Goal: Task Accomplishment & Management: Manage account settings

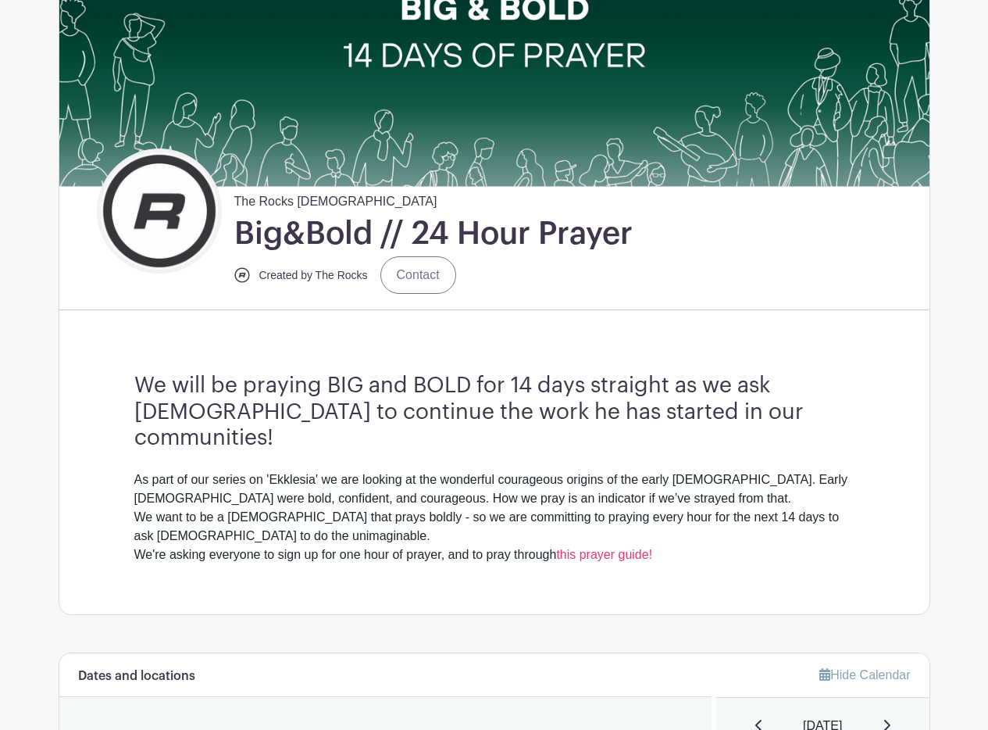
scroll to position [291, 0]
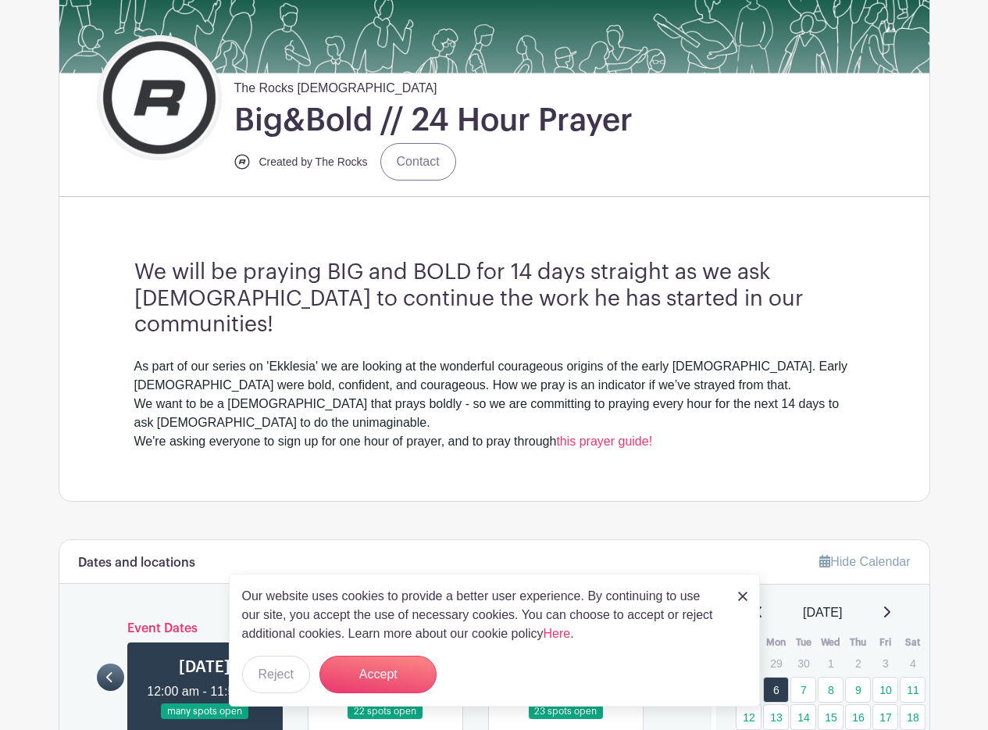
drag, startPoint x: 138, startPoint y: 278, endPoint x: 142, endPoint y: 289, distance: 11.9
click at [138, 278] on h3 "We will be praying BIG and BOLD for 14 days straight as we ask [DEMOGRAPHIC_DAT…" at bounding box center [494, 298] width 720 height 79
click at [164, 357] on div "As part of our series on 'Ekklesia' we are looking at the wonderful courageous …" at bounding box center [494, 404] width 720 height 94
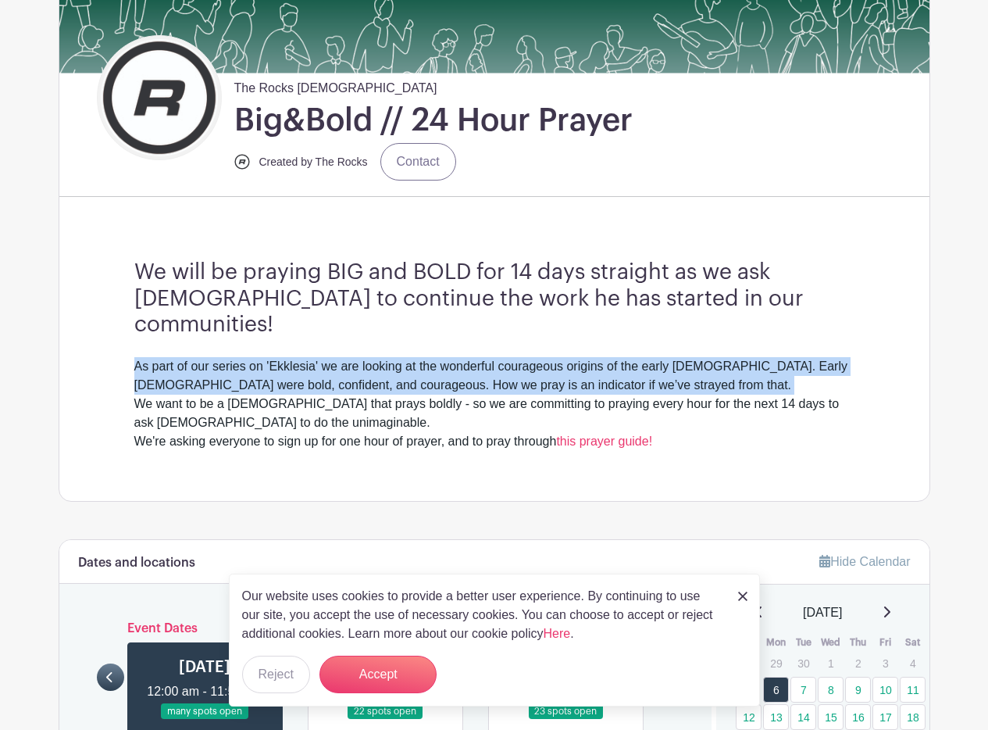
click at [164, 357] on div "As part of our series on 'Ekklesia' we are looking at the wonderful courageous …" at bounding box center [494, 404] width 720 height 94
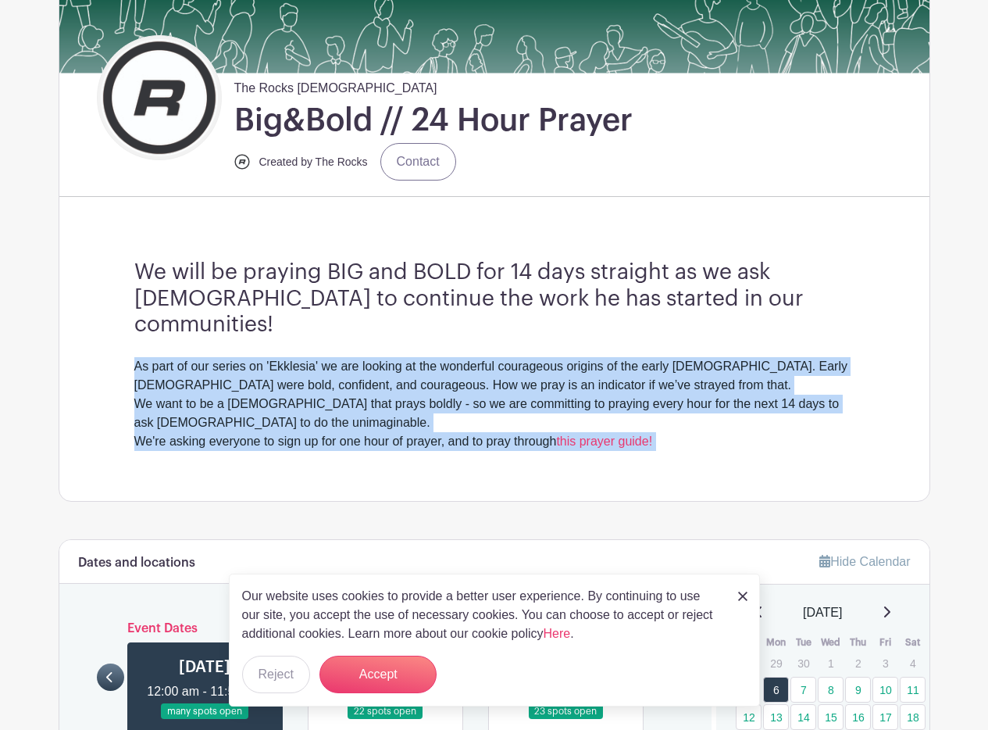
click at [509, 418] on div "As part of our series on 'Ekklesia' we are looking at the wonderful courageous …" at bounding box center [494, 404] width 720 height 94
copy div "As part of our series on 'Ekklesia' we are looking at the wonderful courageous …"
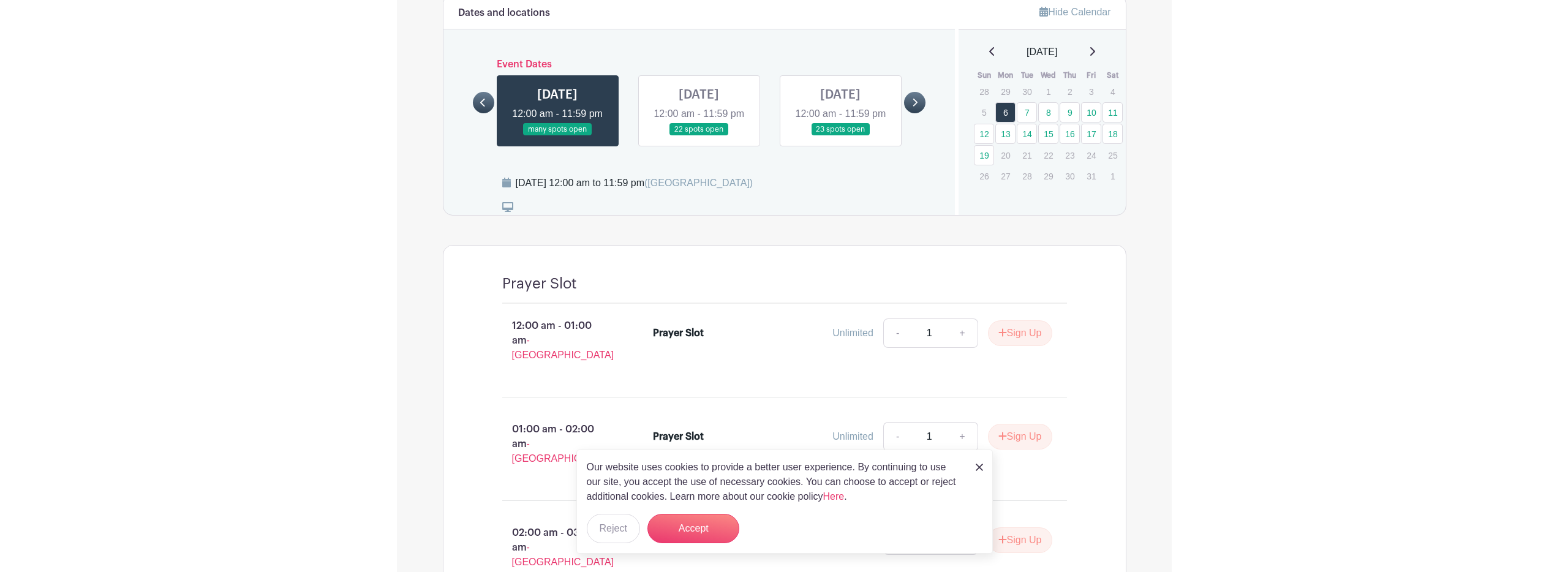
scroll to position [0, 0]
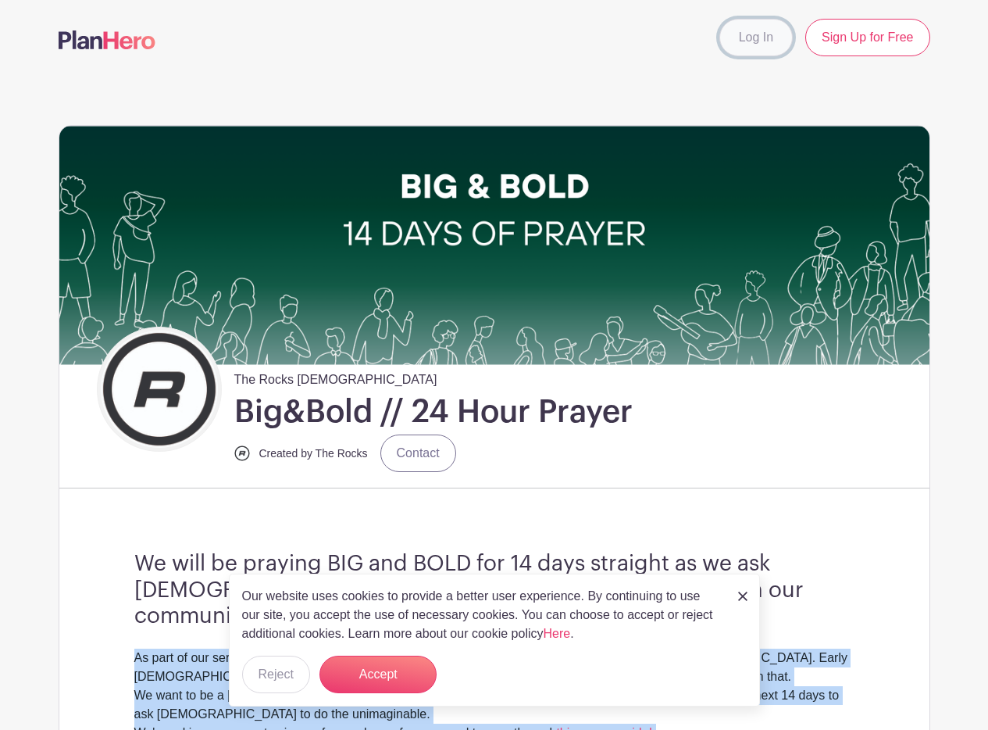
click at [756, 38] on link "Log In" at bounding box center [756, 38] width 73 height 38
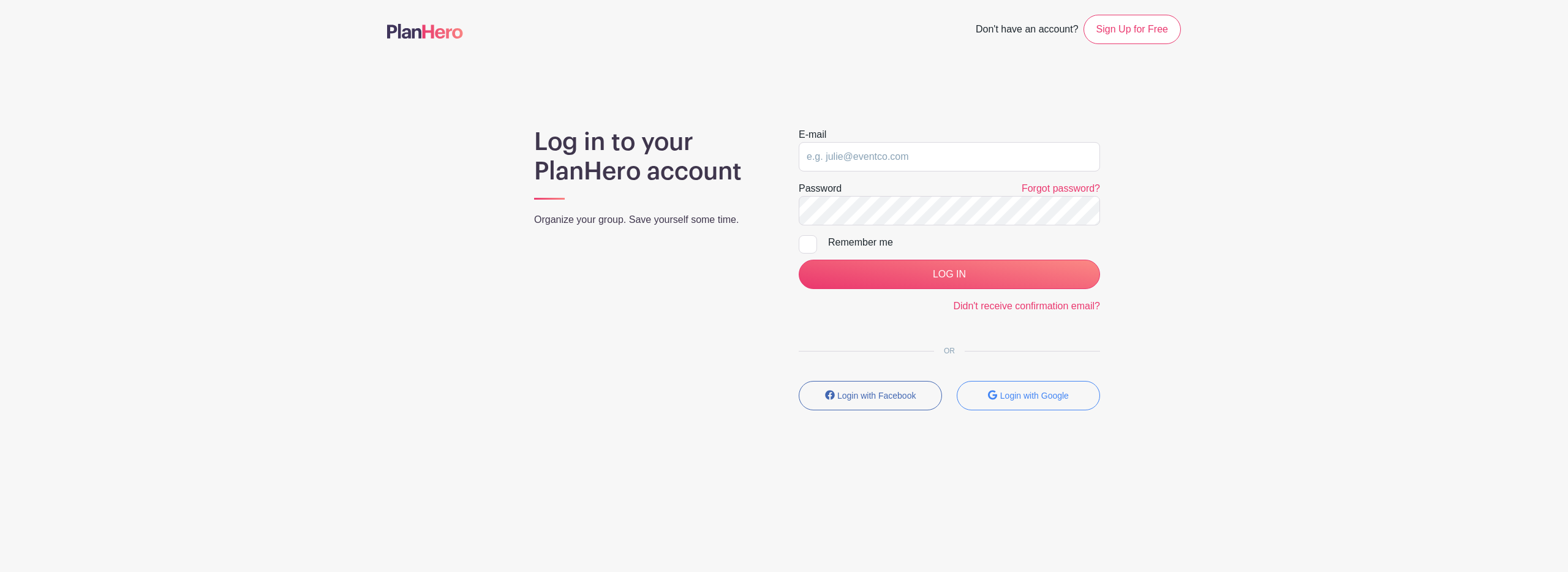
click at [775, 138] on div "E-mail" at bounding box center [949, 150] width 301 height 44
click at [775, 153] on input "email" at bounding box center [949, 157] width 301 height 30
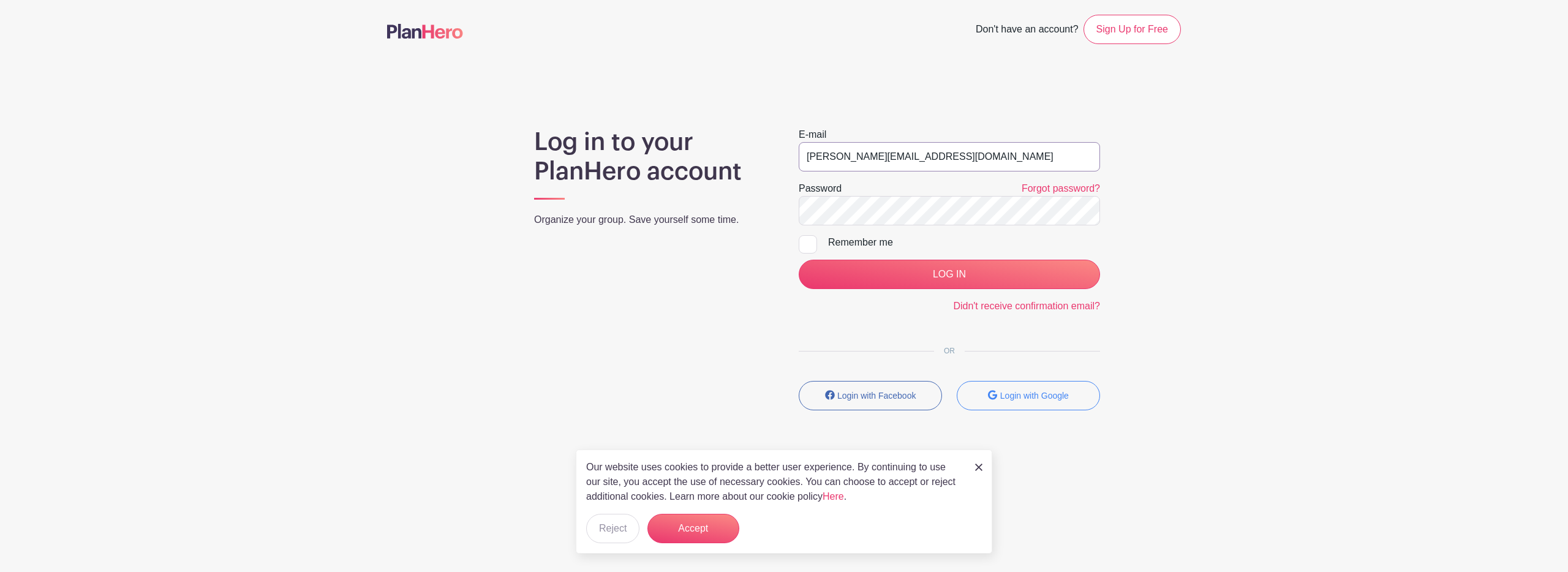
type input "alistair@therocks.church"
click at [775, 242] on input "Remember me" at bounding box center [803, 239] width 8 height 8
checkbox input "true"
click at [775, 268] on input "LOG IN" at bounding box center [949, 274] width 301 height 30
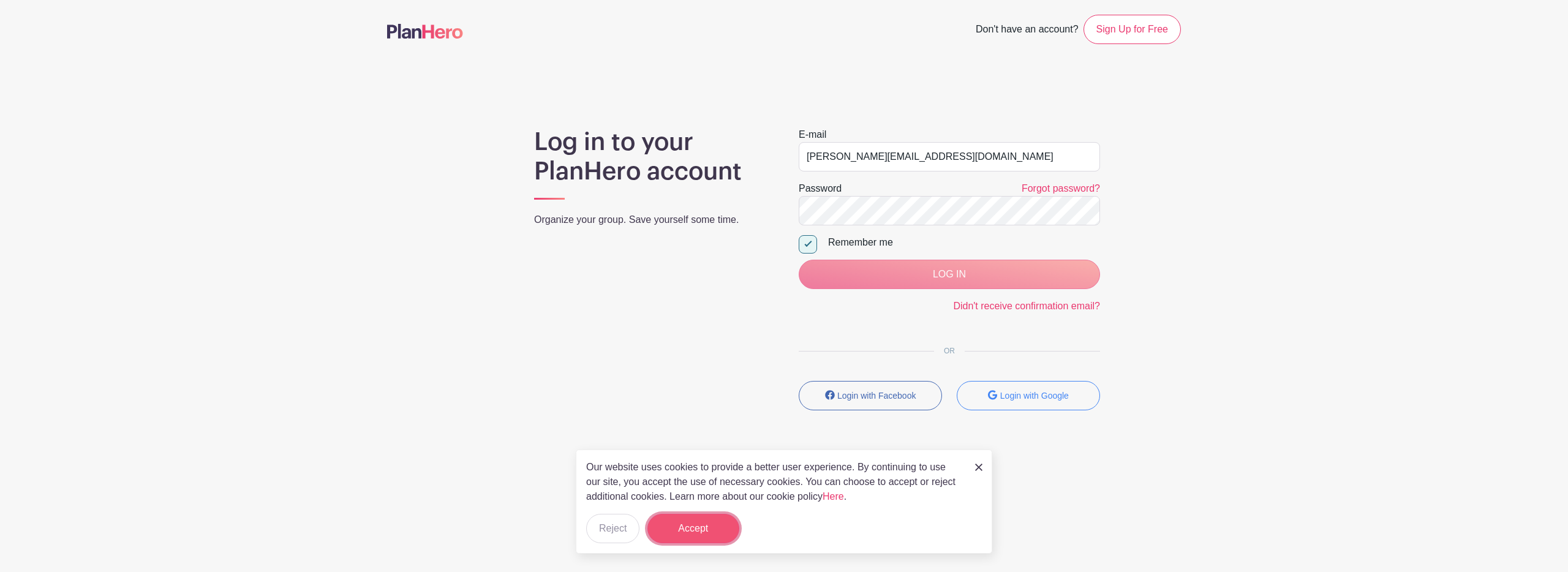
click at [709, 528] on button "Accept" at bounding box center [693, 529] width 92 height 30
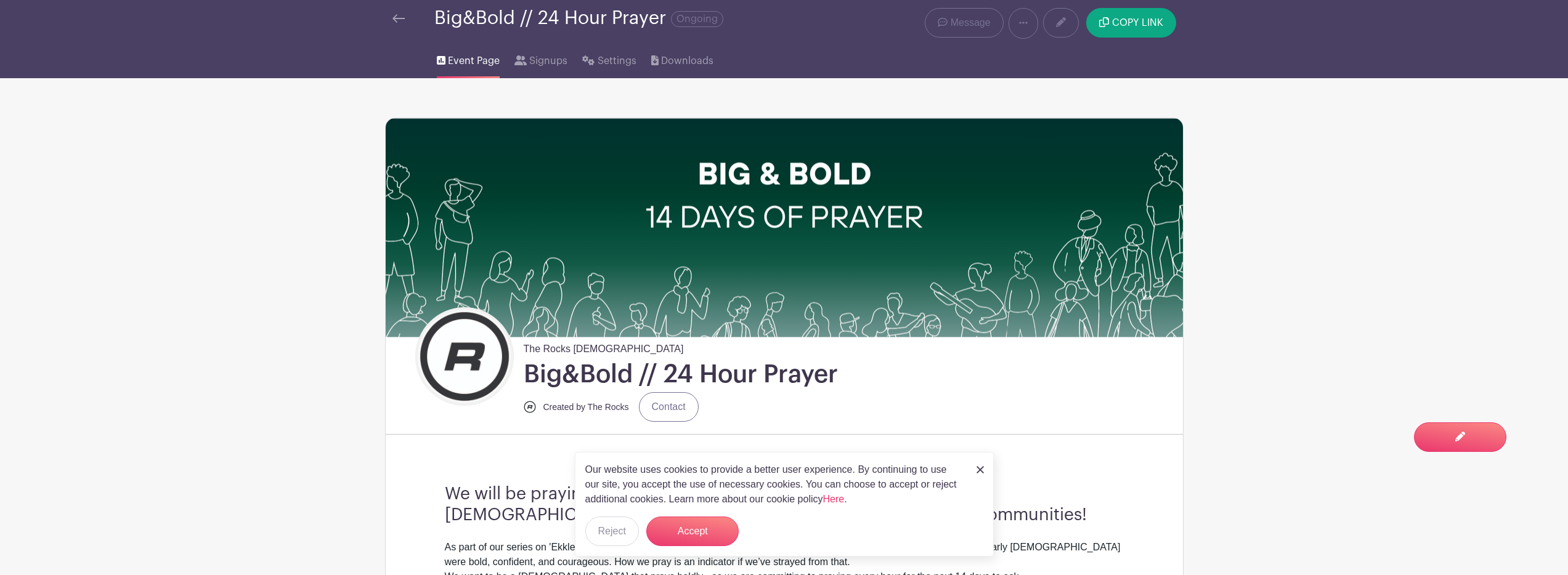
scroll to position [184, 0]
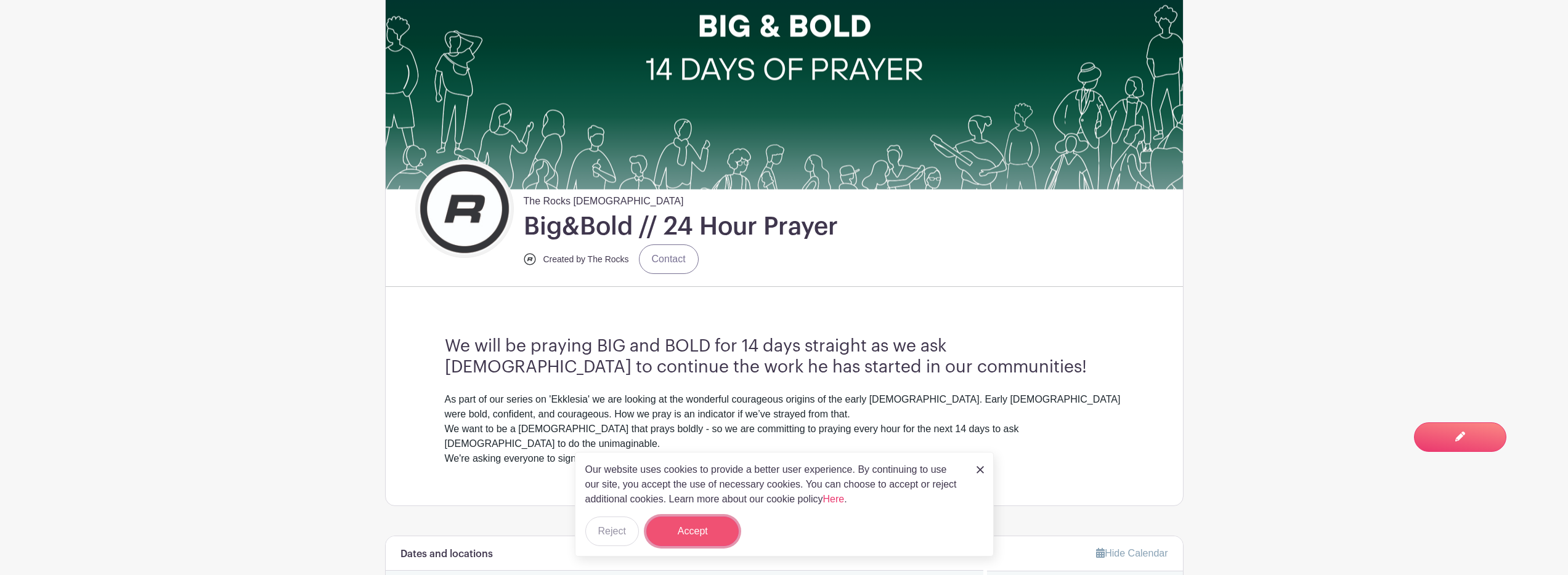
click at [706, 525] on button "Accept" at bounding box center [692, 532] width 92 height 30
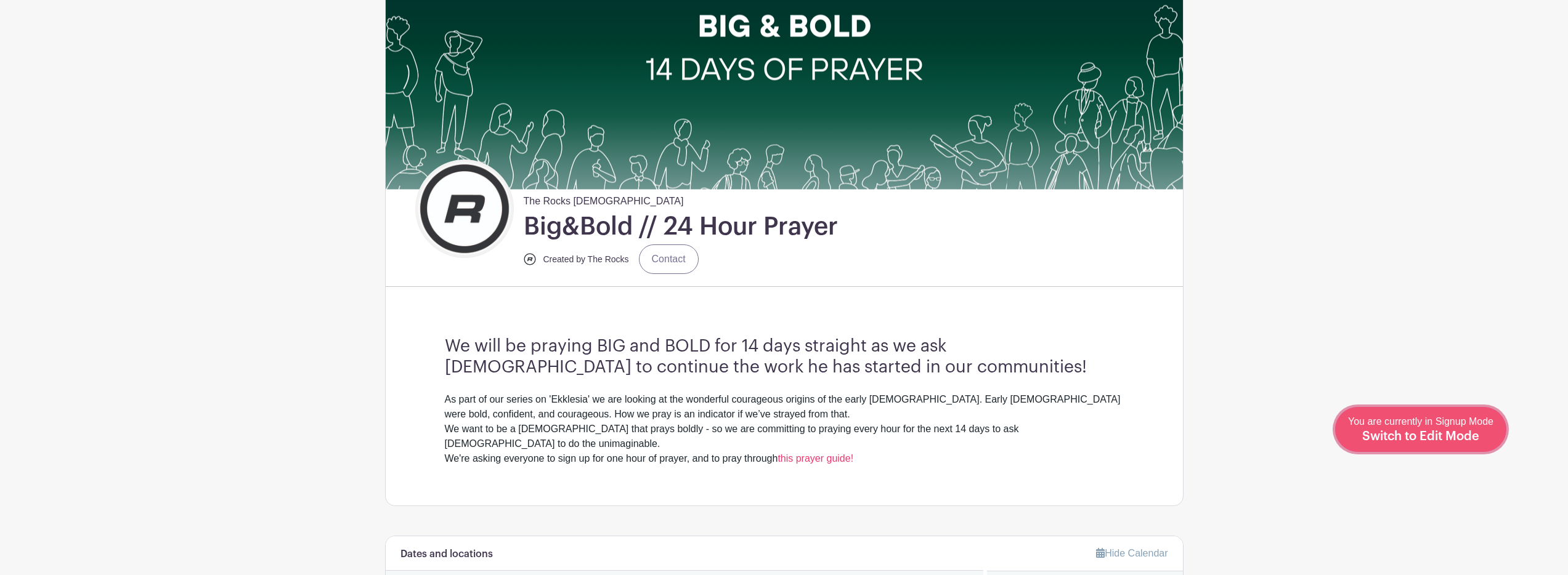
click at [1485, 433] on div "You are currently in Signup Mode Switch to Edit Mode" at bounding box center [1421, 429] width 145 height 30
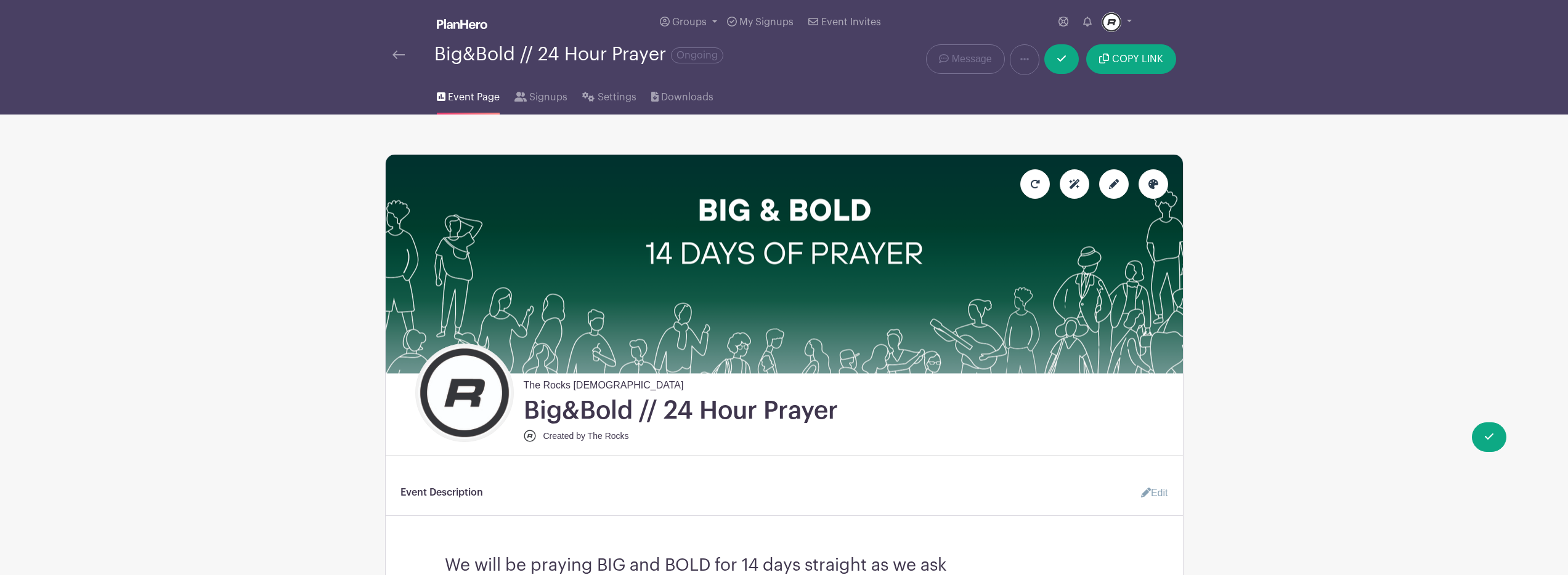
click at [1120, 182] on div at bounding box center [1114, 184] width 30 height 30
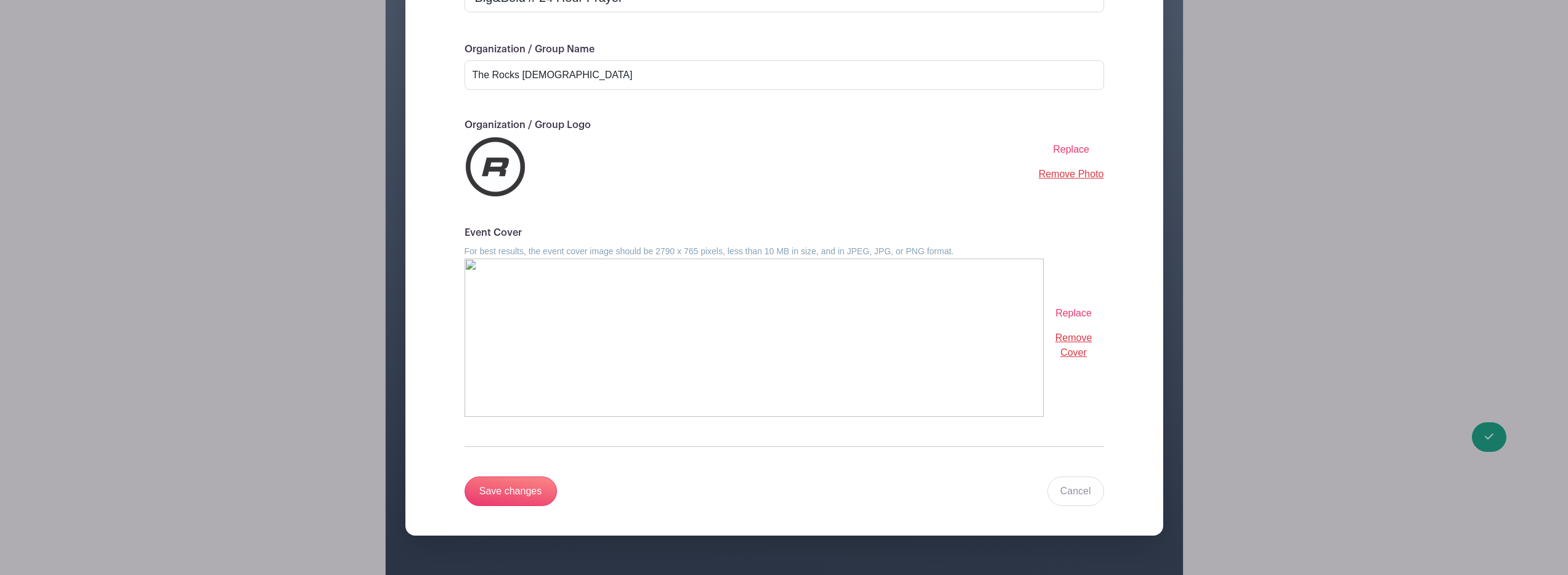
scroll to position [347, 0]
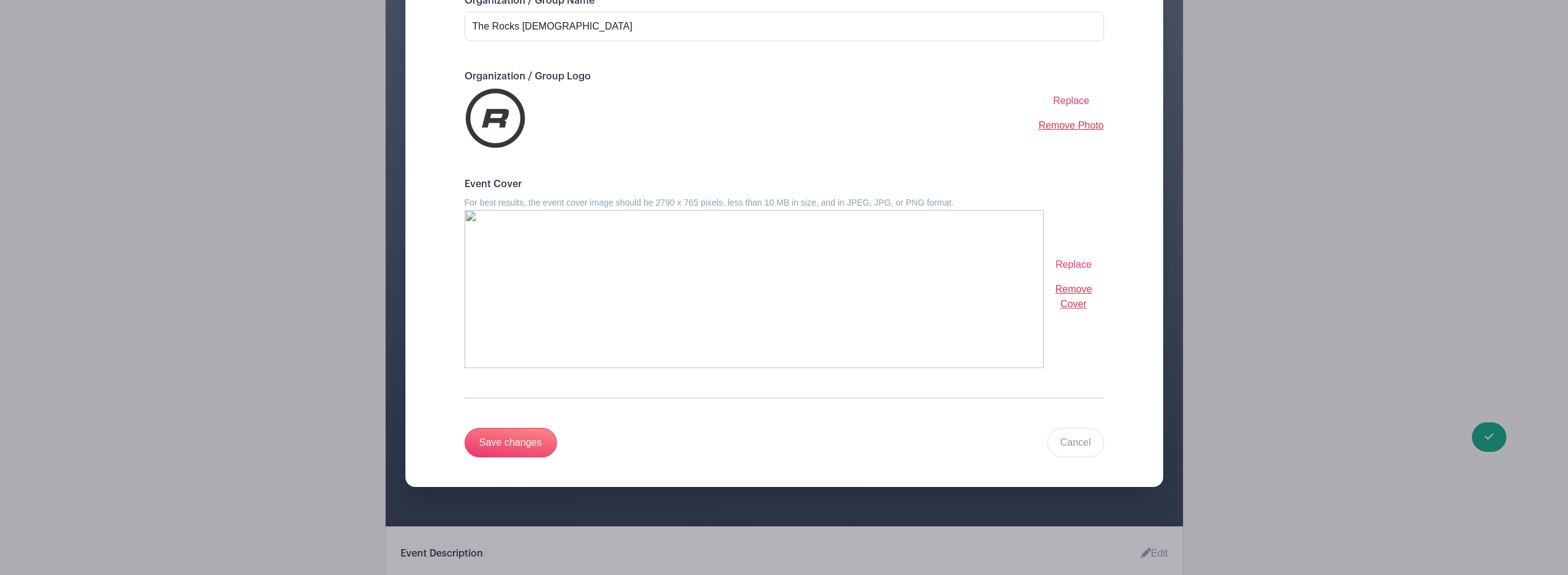
click at [1064, 266] on span "Replace" at bounding box center [1074, 264] width 36 height 10
click at [0, 0] on input "Replace" at bounding box center [0, 0] width 0 height 0
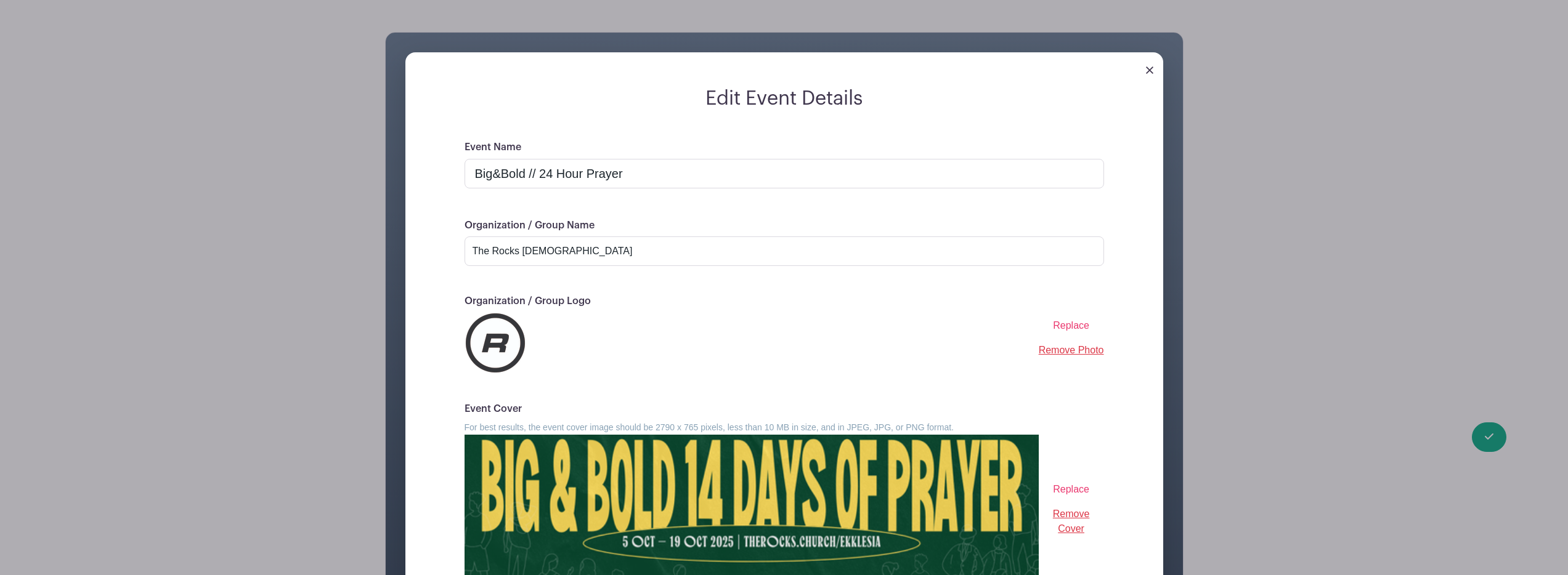
scroll to position [121, 0]
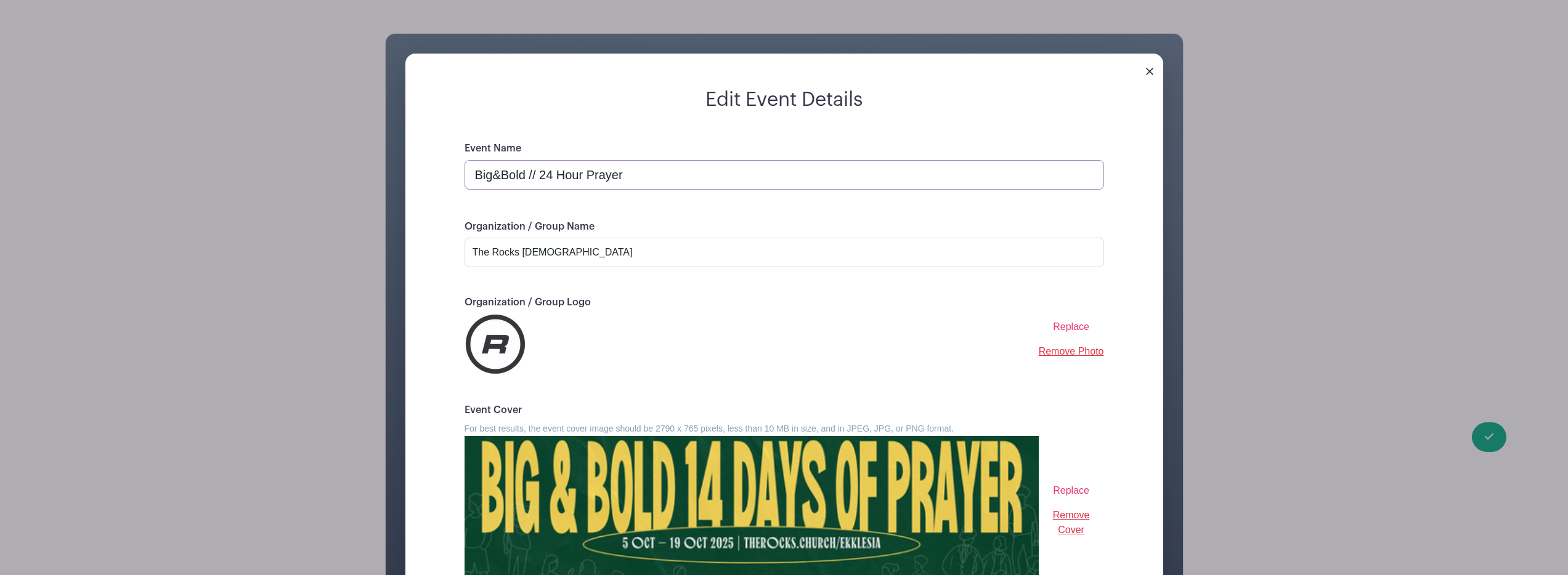
click at [531, 175] on input "Big&Bold // 24 Hour Prayer" at bounding box center [784, 175] width 639 height 30
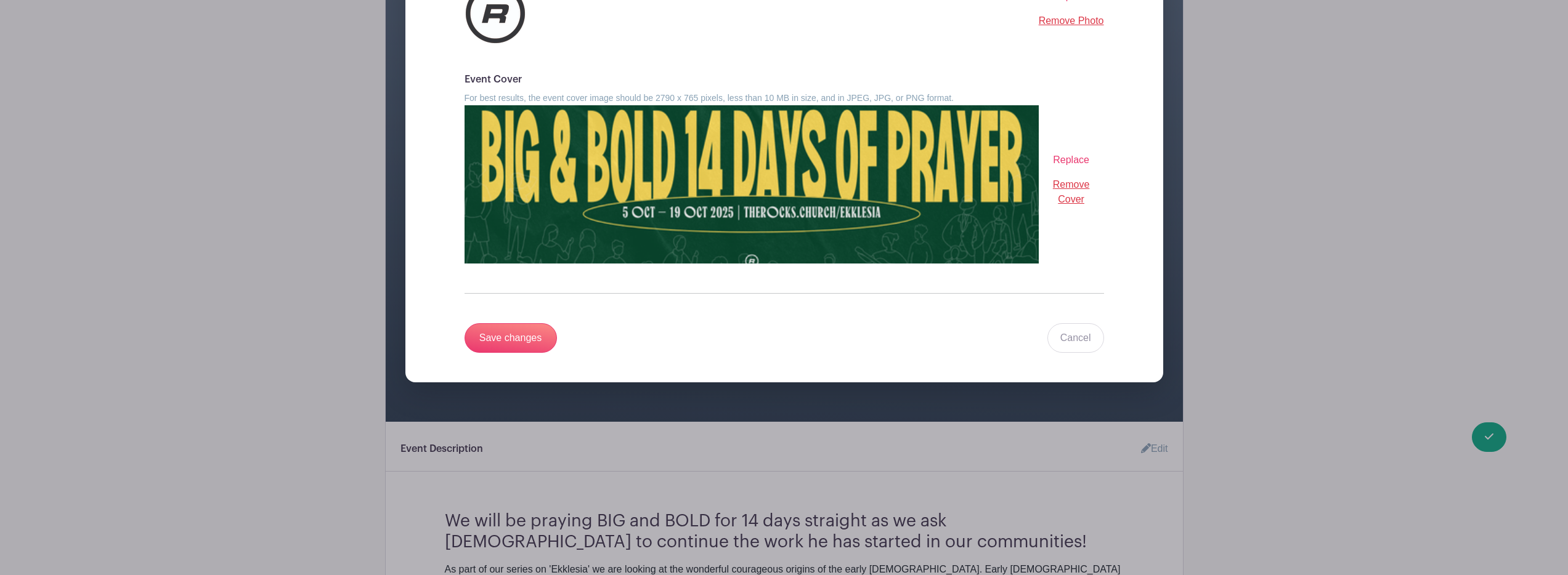
scroll to position [424, 0]
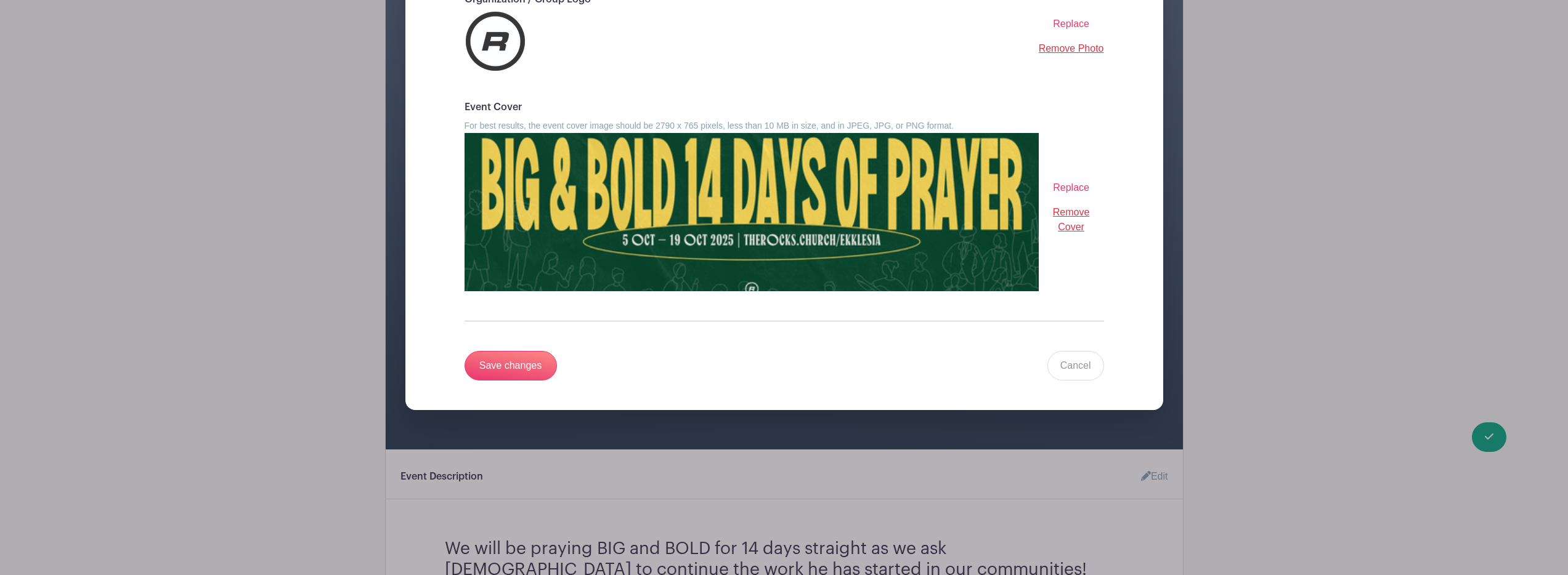
type input "Big & Bold | 14 Days of Prayer"
drag, startPoint x: 517, startPoint y: 387, endPoint x: 497, endPoint y: 358, distance: 35.2
click at [513, 380] on div "Event Name Big & Bold | 14 Days of Prayer Organization / Group Name The Rocks C…" at bounding box center [784, 124] width 698 height 572
click at [497, 358] on input "Save changes" at bounding box center [510, 365] width 92 height 30
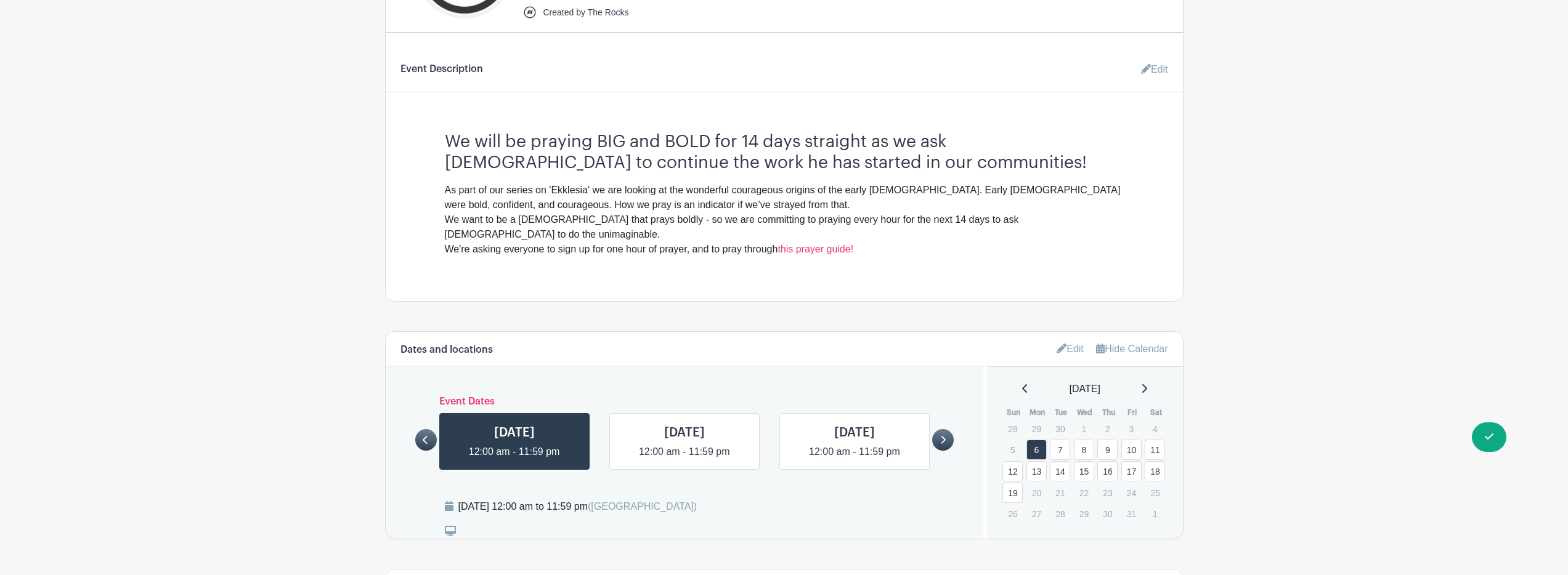
scroll to position [16, 0]
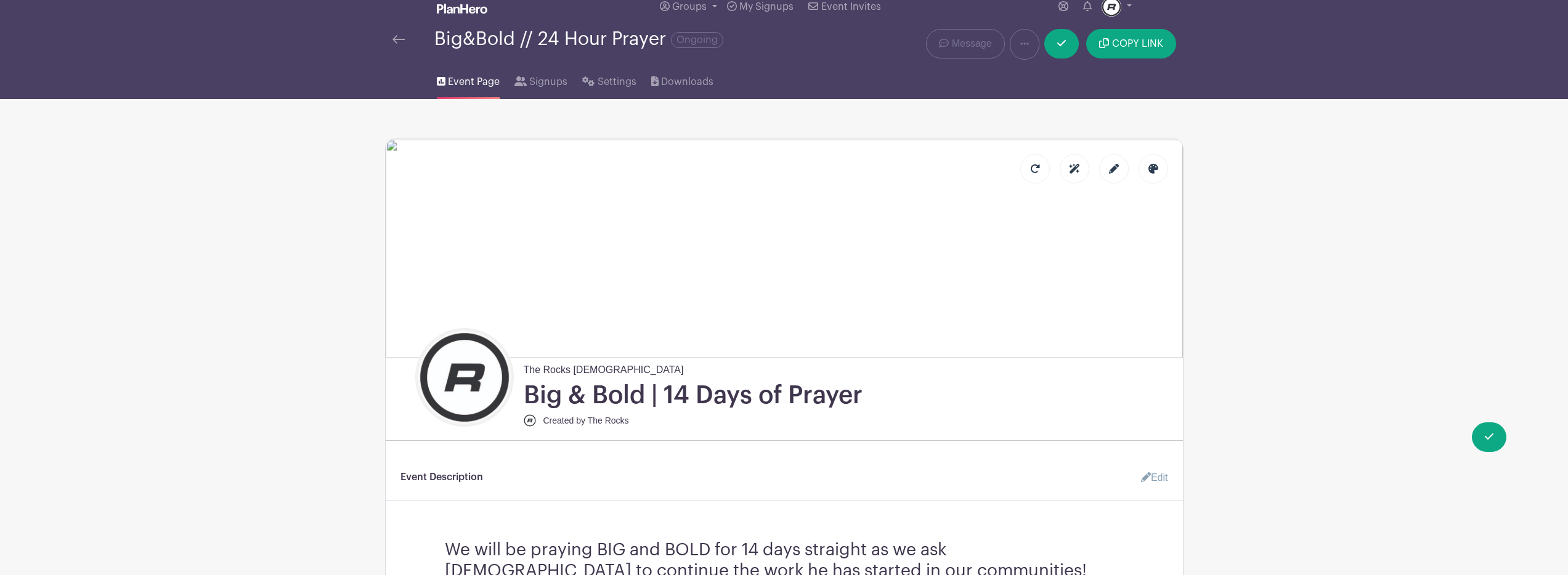
click at [1129, 159] on div at bounding box center [1101, 161] width 162 height 44
click at [1123, 165] on div at bounding box center [1114, 169] width 30 height 30
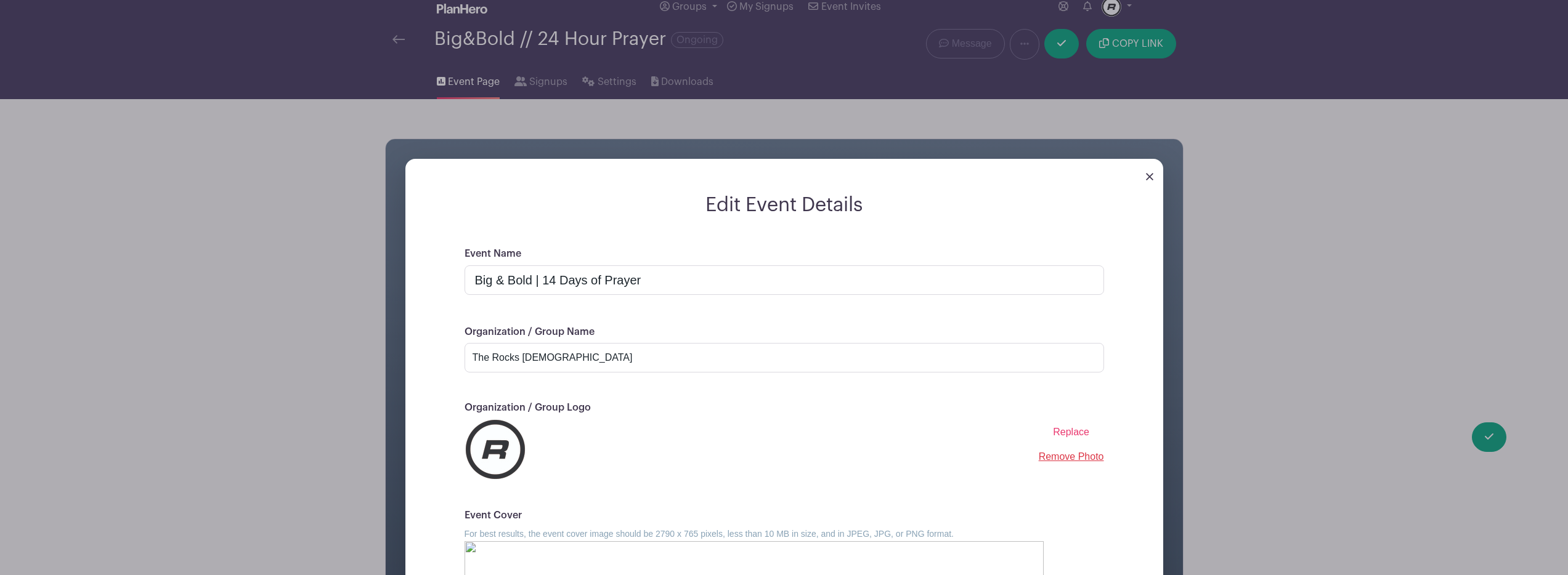
click at [1075, 437] on span "Replace" at bounding box center [1071, 432] width 36 height 10
click at [0, 0] on input "Replace" at bounding box center [0, 0] width 0 height 0
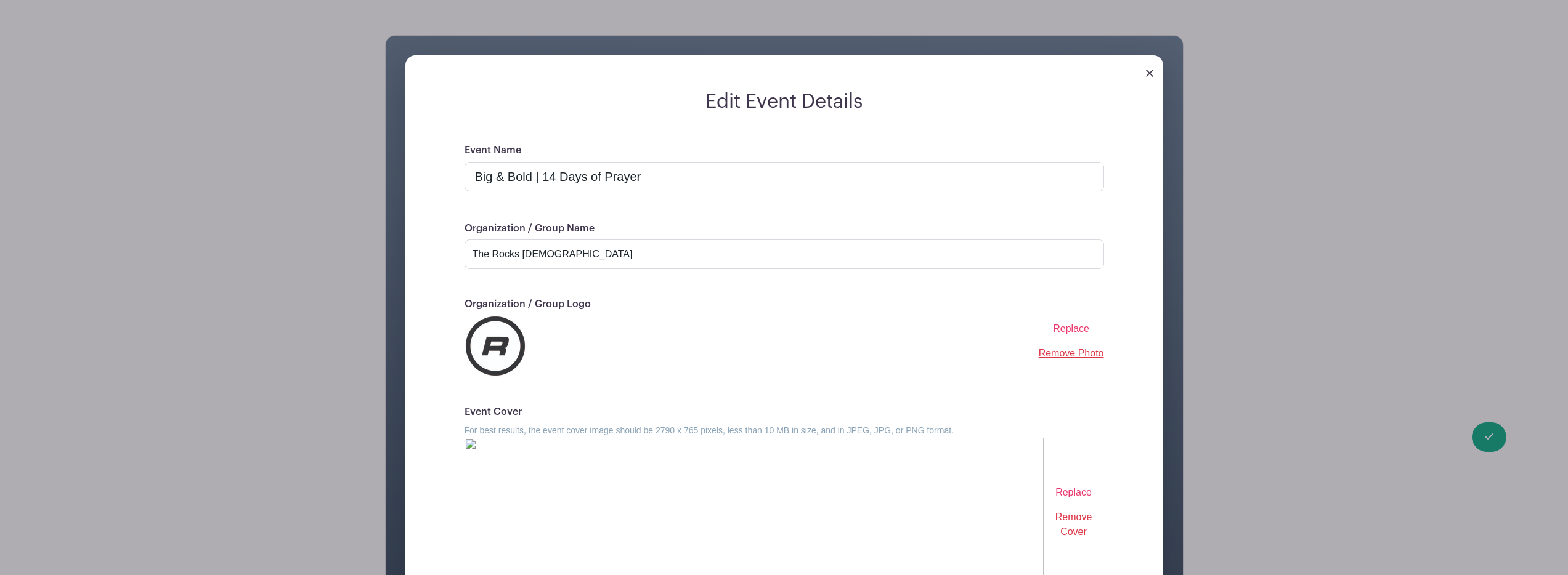
click at [1081, 485] on div "Replace Remove Cover" at bounding box center [784, 517] width 639 height 158
click at [1079, 491] on span "Replace" at bounding box center [1074, 492] width 36 height 10
click at [0, 0] on input "Replace" at bounding box center [0, 0] width 0 height 0
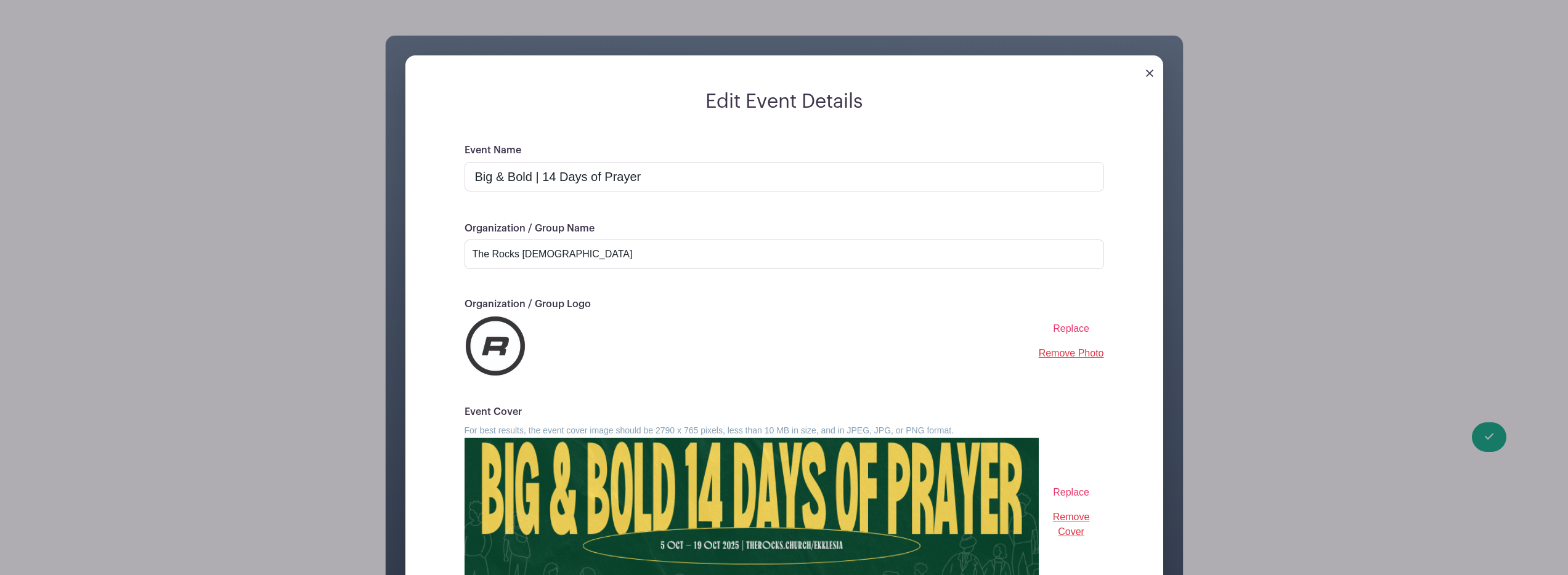
scroll to position [467, 0]
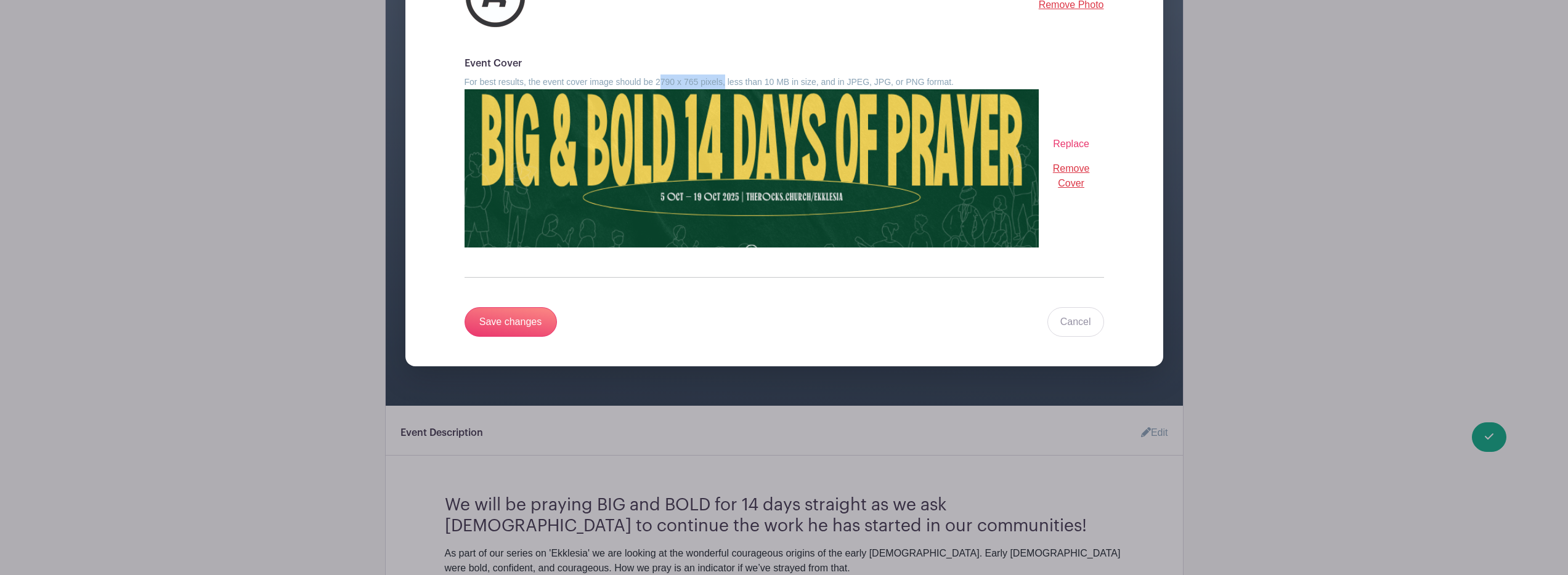
drag, startPoint x: 661, startPoint y: 84, endPoint x: 727, endPoint y: 83, distance: 66.0
click at [727, 83] on small "For best results, the event cover image should be 2790 x 765 pixels, less than …" at bounding box center [709, 82] width 490 height 10
click at [659, 81] on small "For best results, the event cover image should be 2790 x 765 pixels, less than …" at bounding box center [709, 82] width 490 height 10
copy small "2790"
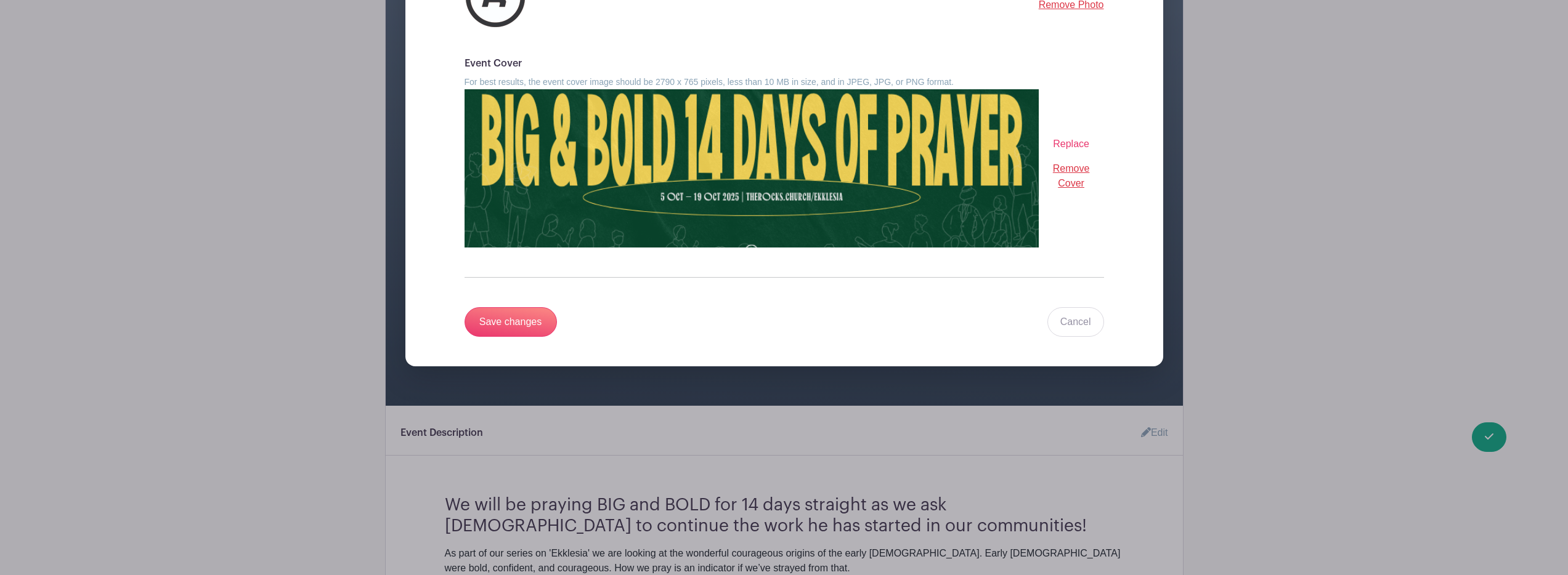
click at [1081, 145] on span "Replace" at bounding box center [1071, 143] width 36 height 10
click at [0, 0] on input "Replace" at bounding box center [0, 0] width 0 height 0
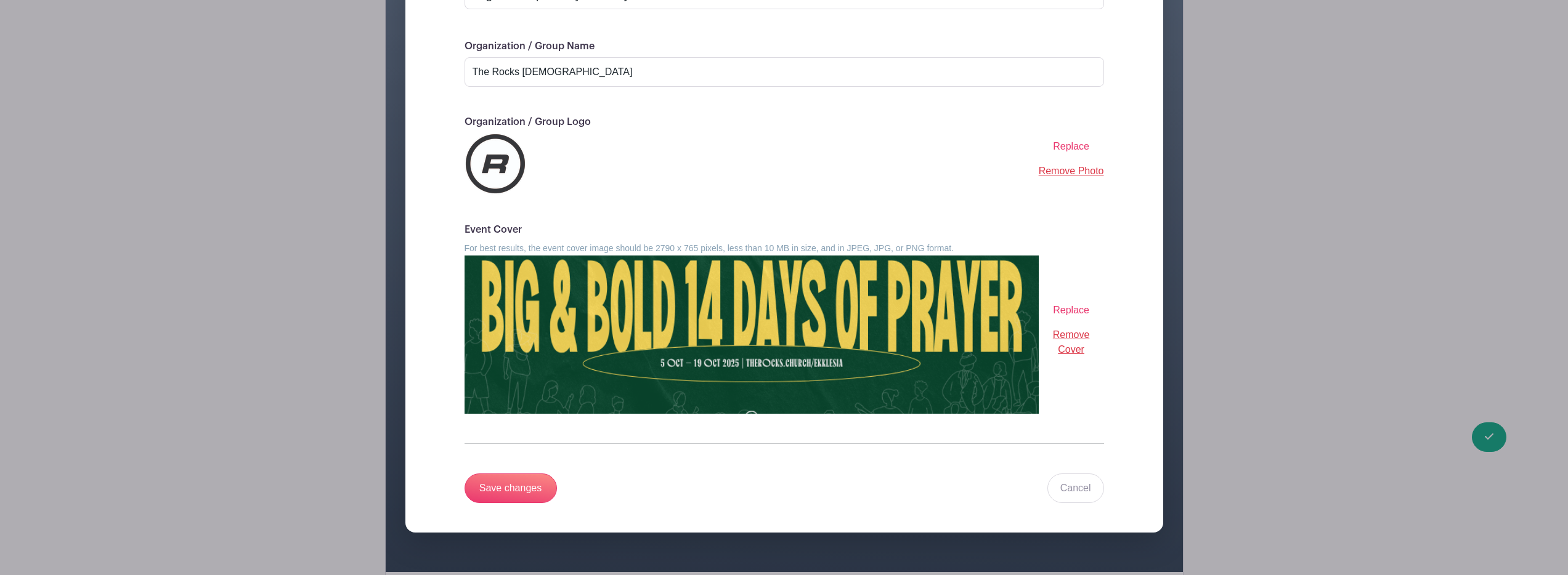
scroll to position [293, 0]
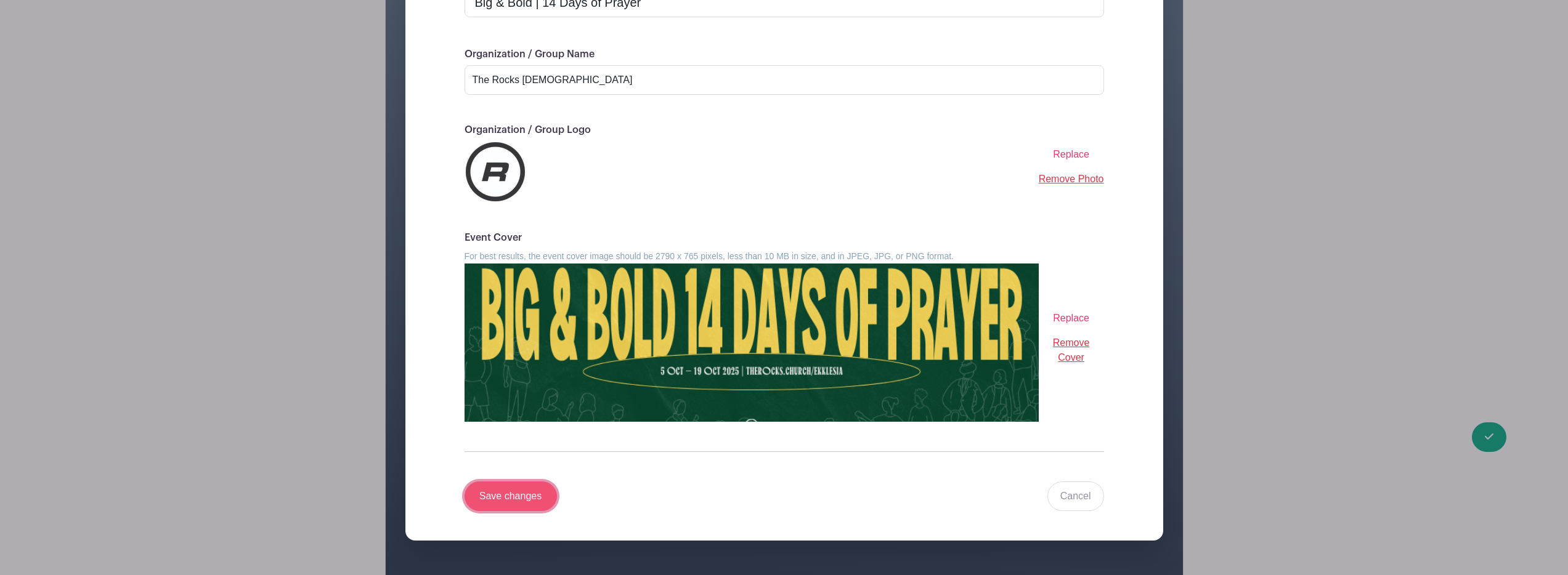
click at [533, 500] on input "Save changes" at bounding box center [510, 496] width 92 height 30
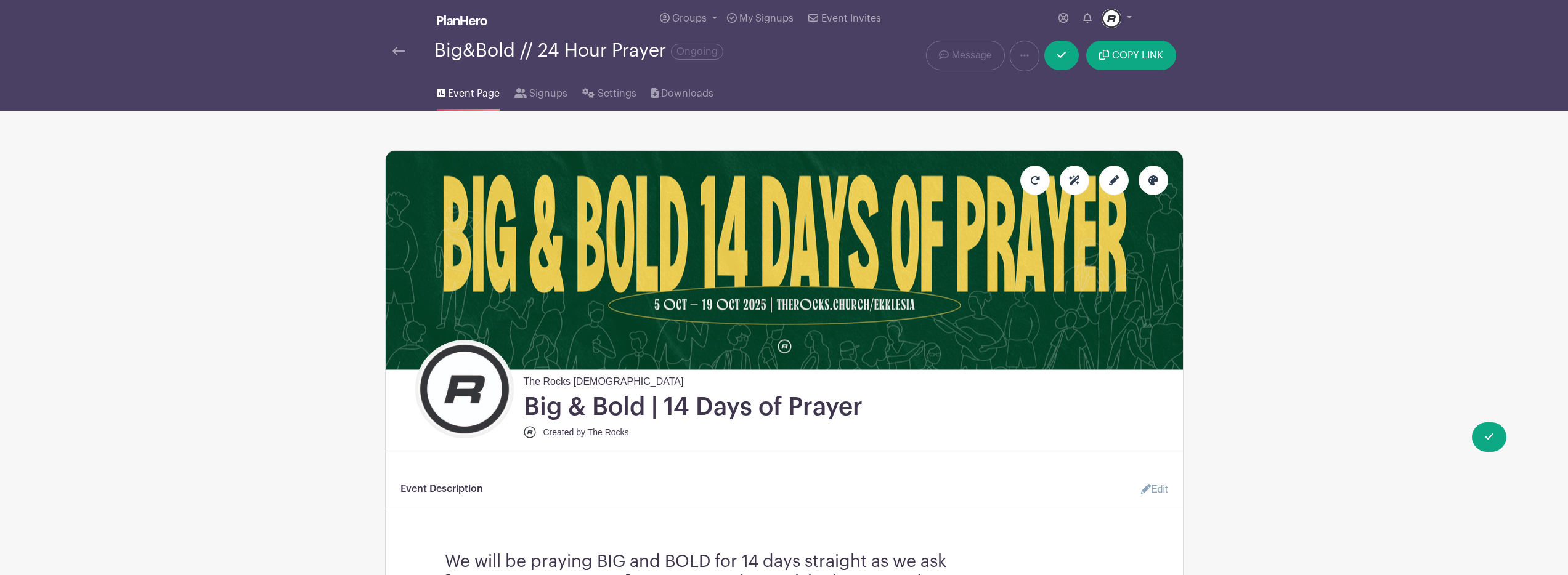
scroll to position [258, 0]
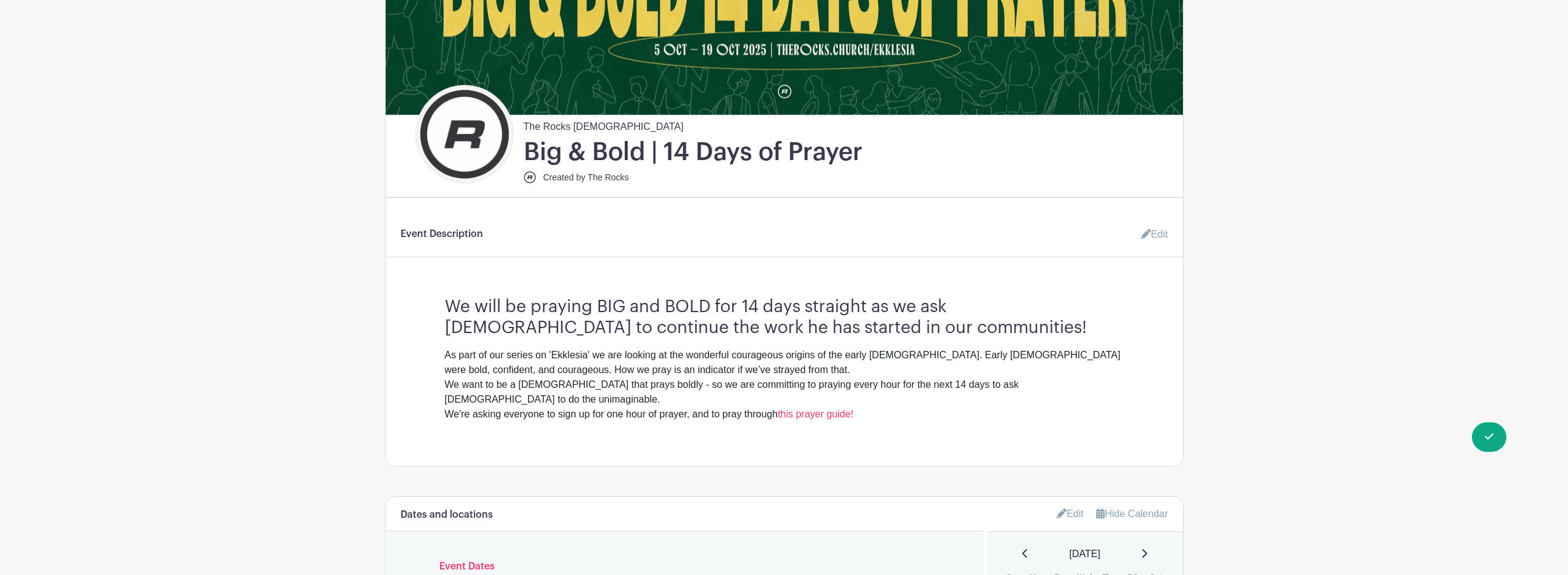
click at [1157, 244] on link "Edit" at bounding box center [1149, 234] width 37 height 24
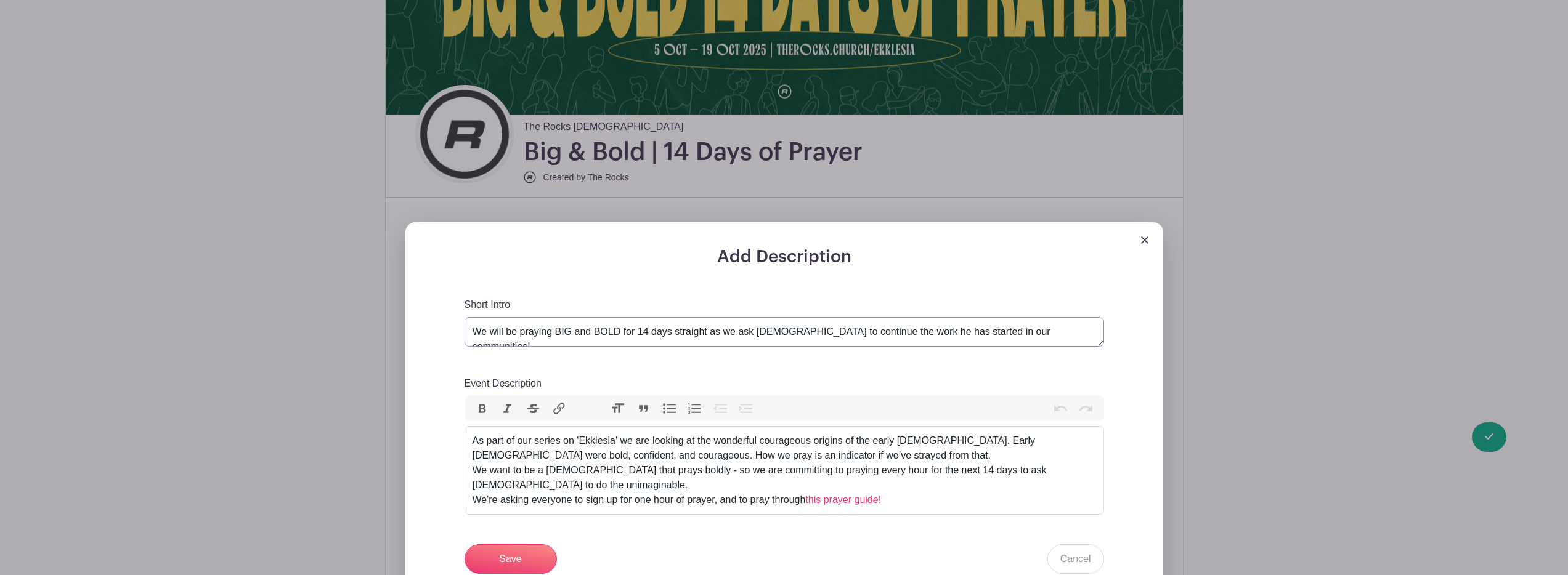
click at [1040, 337] on textarea "We will be praying BIG and BOLD for 14 days straight as we ask [DEMOGRAPHIC_DAT…" at bounding box center [784, 332] width 639 height 30
click at [836, 454] on div "As part of our series on 'Ekklesia' we are looking at the wonderful courageous …" at bounding box center [784, 470] width 624 height 74
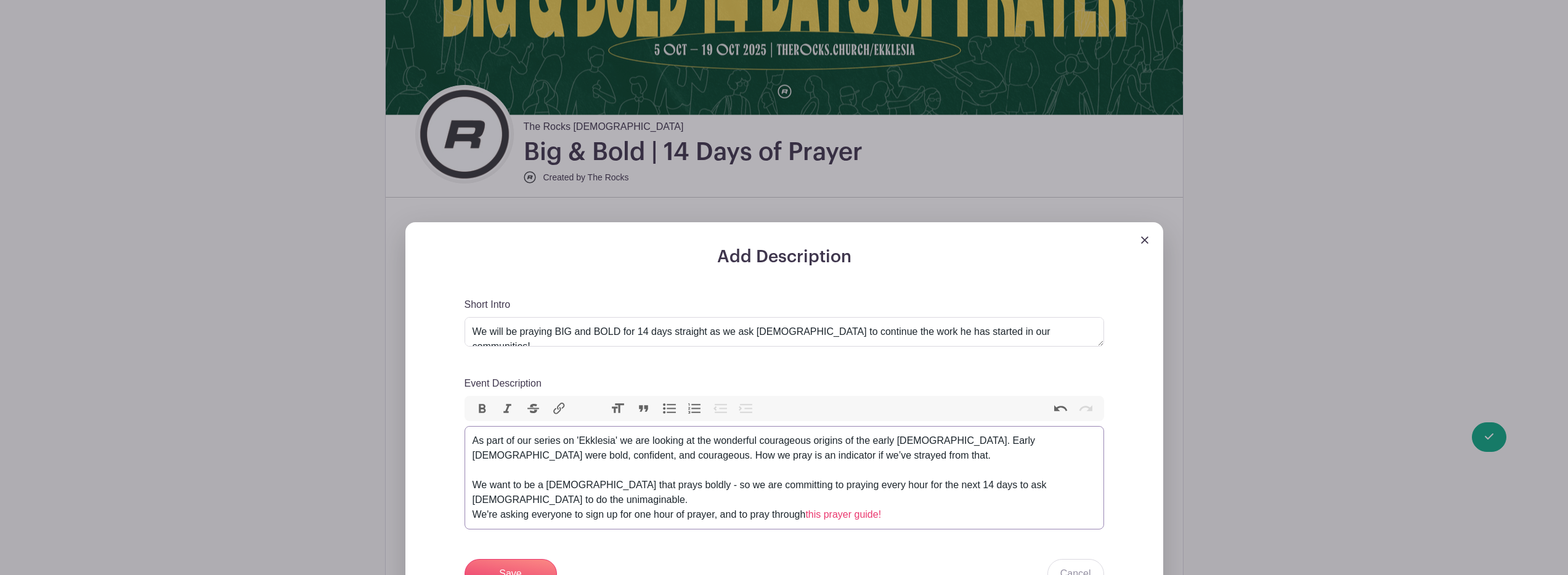
click at [736, 497] on div "As part of our series on 'Ekklesia' we are looking at the wonderful courageous …" at bounding box center [784, 477] width 624 height 89
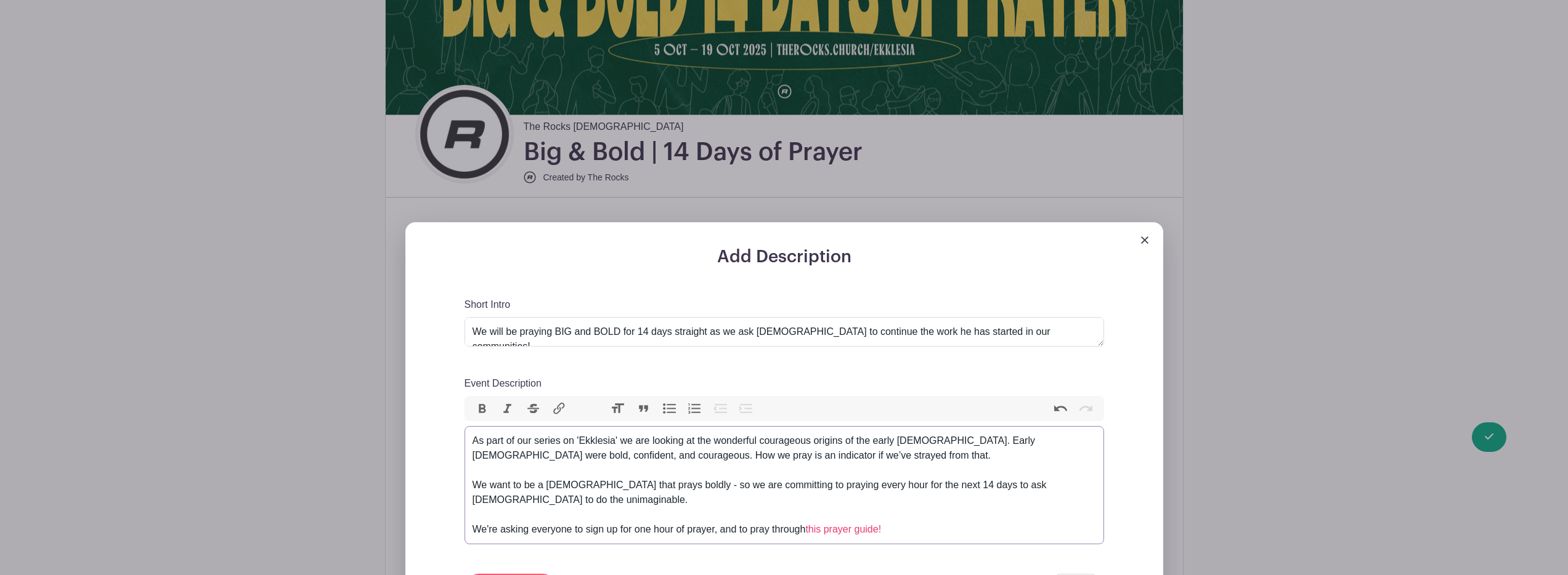
click at [953, 534] on div "As part of our series on 'Ekklesia' we are looking at the wonderful courageous …" at bounding box center [784, 484] width 624 height 103
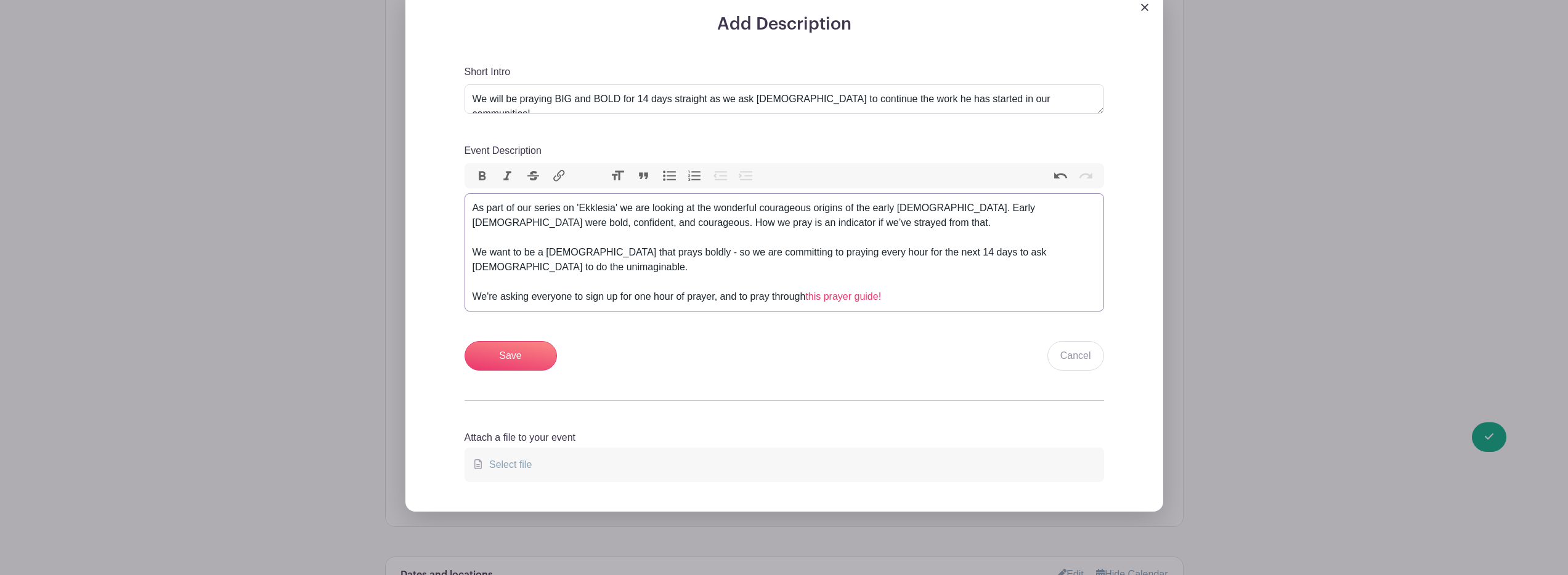
scroll to position [495, 0]
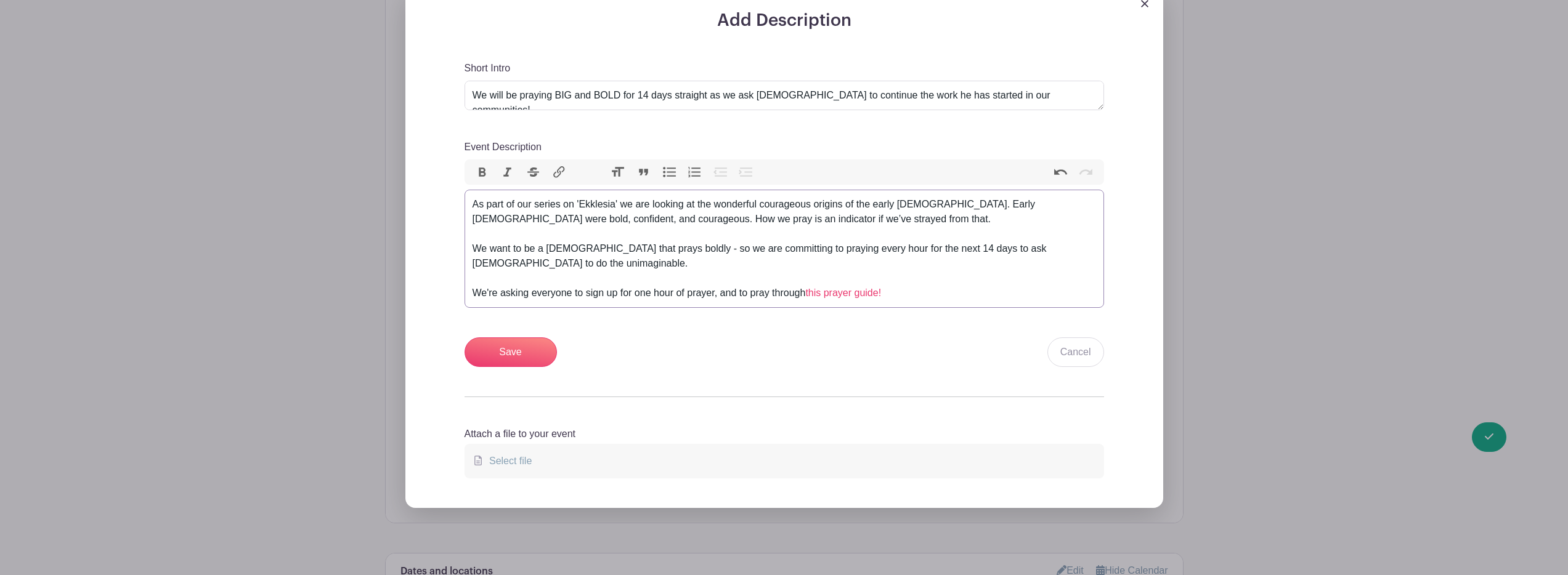
click at [935, 302] on trix-editor "As part of our series on 'Ekklesia' we are looking at the wonderful courageous …" at bounding box center [784, 249] width 639 height 118
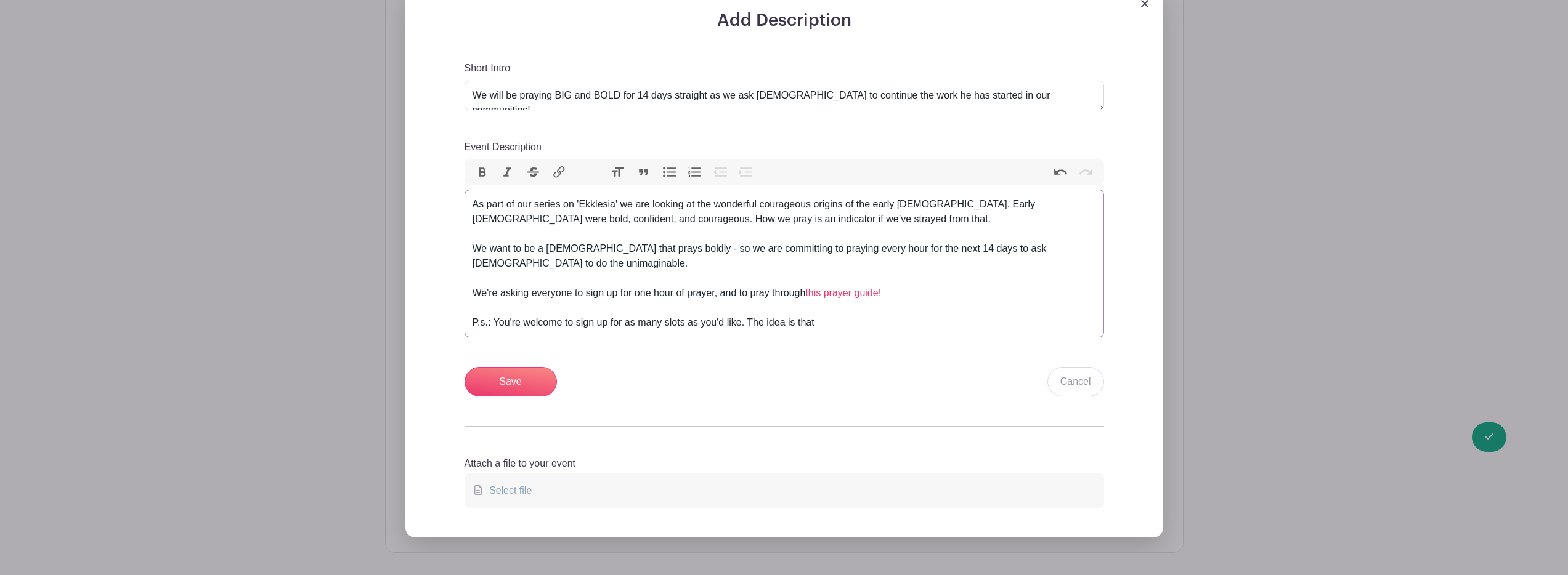
click at [750, 322] on div "As part of our series on 'Ekklesia' we are looking at the wonderful courageous …" at bounding box center [784, 263] width 624 height 133
click at [821, 320] on div "As part of our series on 'Ekklesia' we are looking at the wonderful courageous …" at bounding box center [784, 263] width 624 height 133
click at [898, 320] on div "As part of our series on 'Ekklesia' we are looking at the wonderful courageous …" at bounding box center [784, 263] width 624 height 133
click at [616, 207] on div "As part of our series on 'Ekklesia' we are looking at the wonderful courageous …" at bounding box center [784, 263] width 624 height 133
drag, startPoint x: 579, startPoint y: 205, endPoint x: 616, endPoint y: 211, distance: 37.5
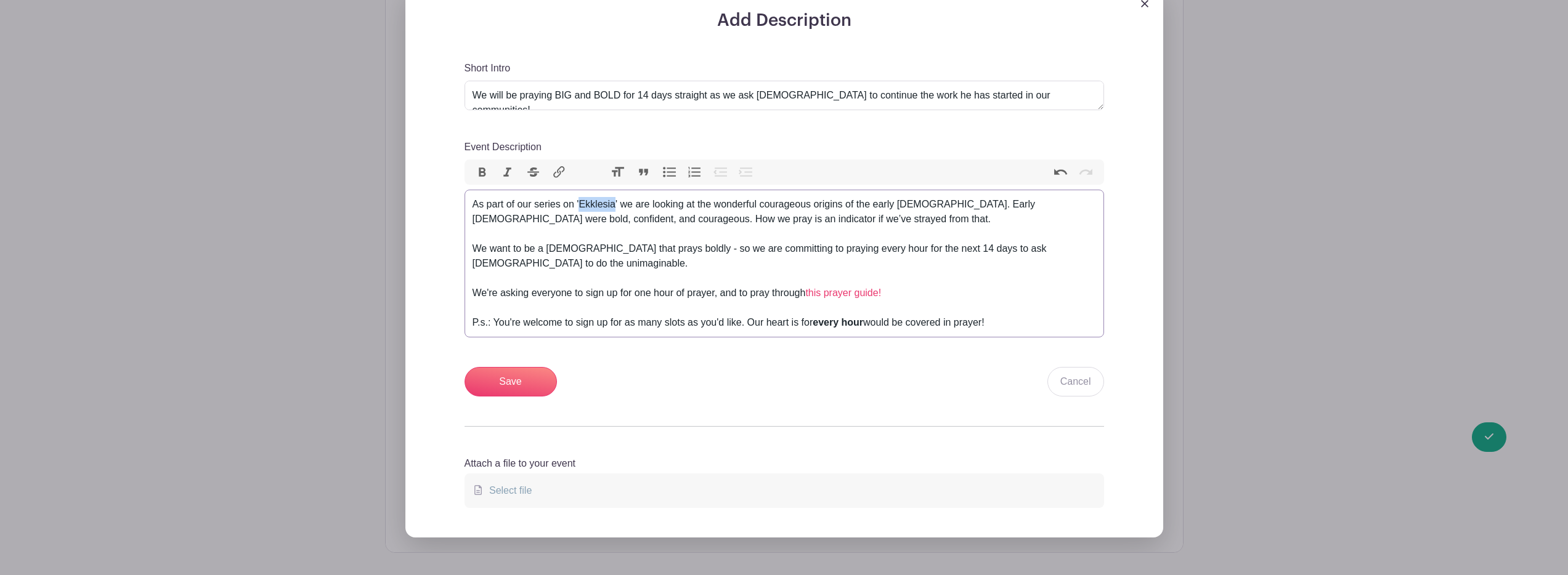
click at [616, 211] on div "As part of our series on 'Ekklesia' we are looking at the wonderful courageous …" at bounding box center [784, 263] width 624 height 133
click at [602, 206] on em "Ekklesia" at bounding box center [583, 203] width 39 height 10
click at [1039, 210] on div "As part of our series, Ekklesia, we are looking at the wonderful courageous ori…" at bounding box center [784, 263] width 624 height 133
click at [1033, 207] on div "As part of our series, Ekklesia, we are looking at the wonderful courageous ori…" at bounding box center [784, 263] width 624 height 133
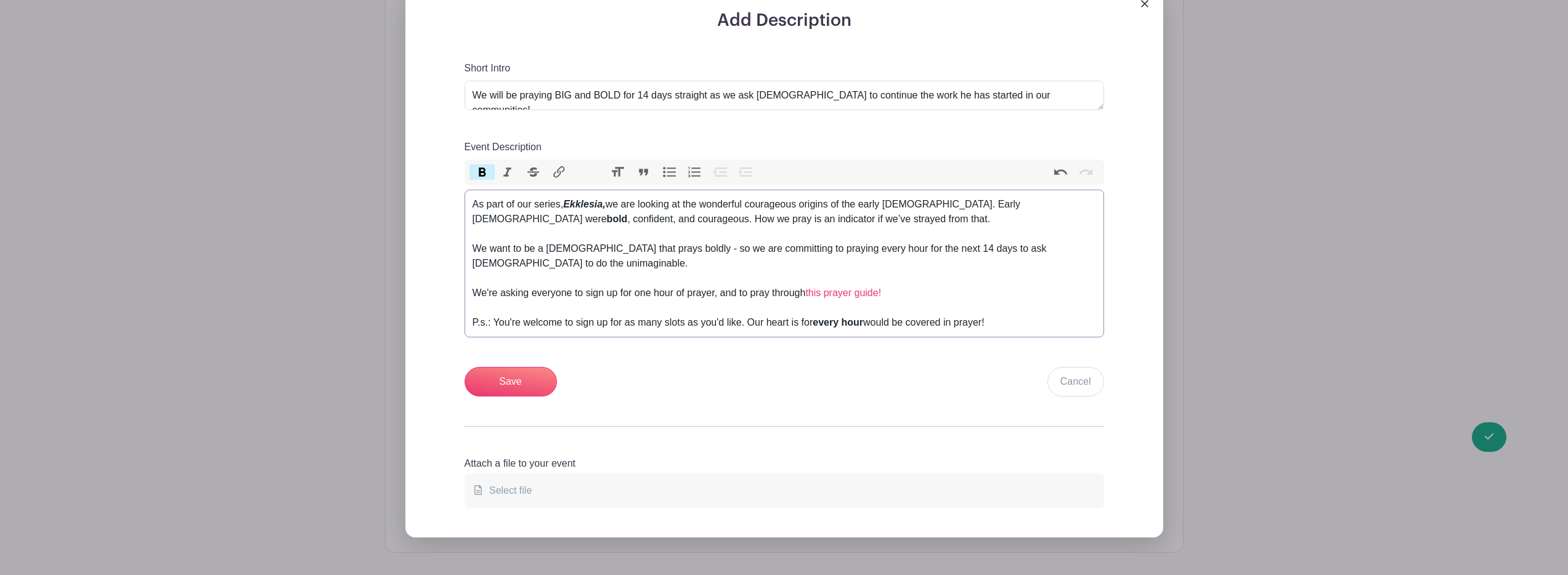
click at [1063, 207] on div "As part of our series, Ekklesia, we are looking at the wonderful courageous ori…" at bounding box center [784, 263] width 624 height 133
click at [531, 221] on div "As part of our series, Ekklesia, we are looking at the wonderful courageous ori…" at bounding box center [784, 263] width 624 height 133
click at [537, 257] on div "As part of our series, Ekklesia, we are looking at the wonderful courageous ori…" at bounding box center [784, 263] width 624 height 133
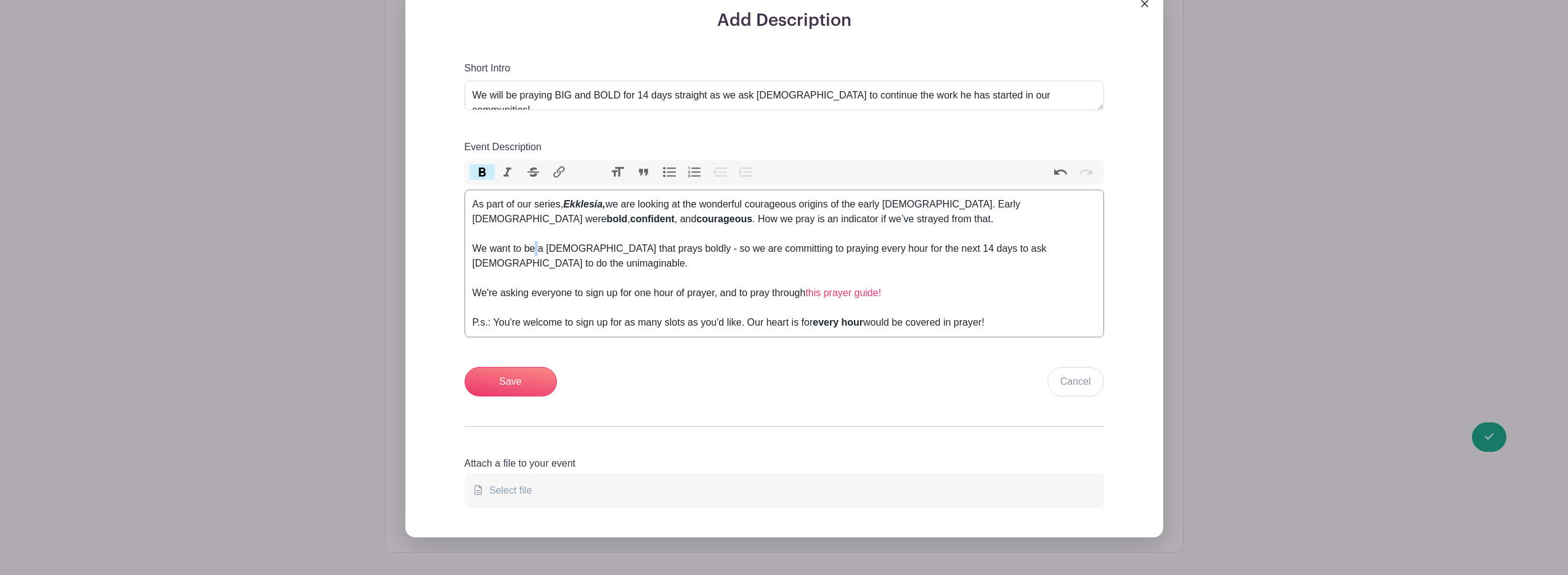
click at [537, 257] on div "As part of our series, Ekklesia, we are looking at the wonderful courageous ori…" at bounding box center [784, 263] width 624 height 133
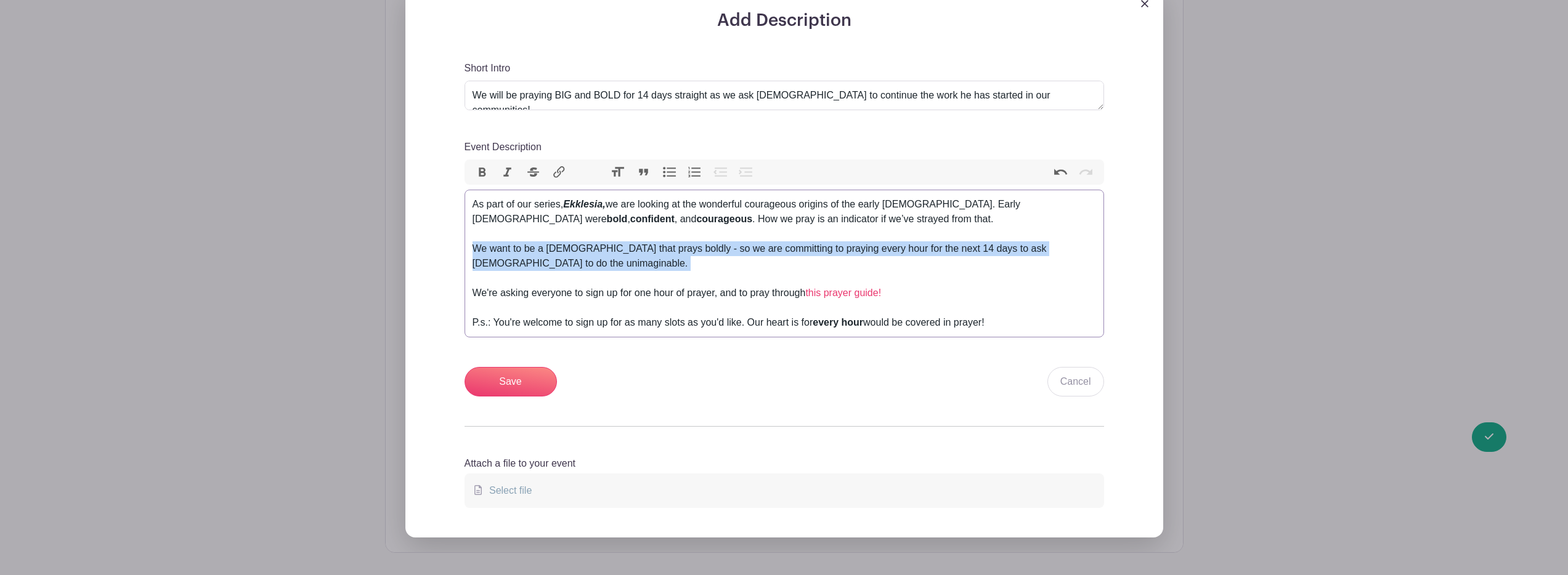
click at [537, 257] on div "As part of our series, Ekklesia, we are looking at the wonderful courageous ori…" at bounding box center [784, 263] width 624 height 133
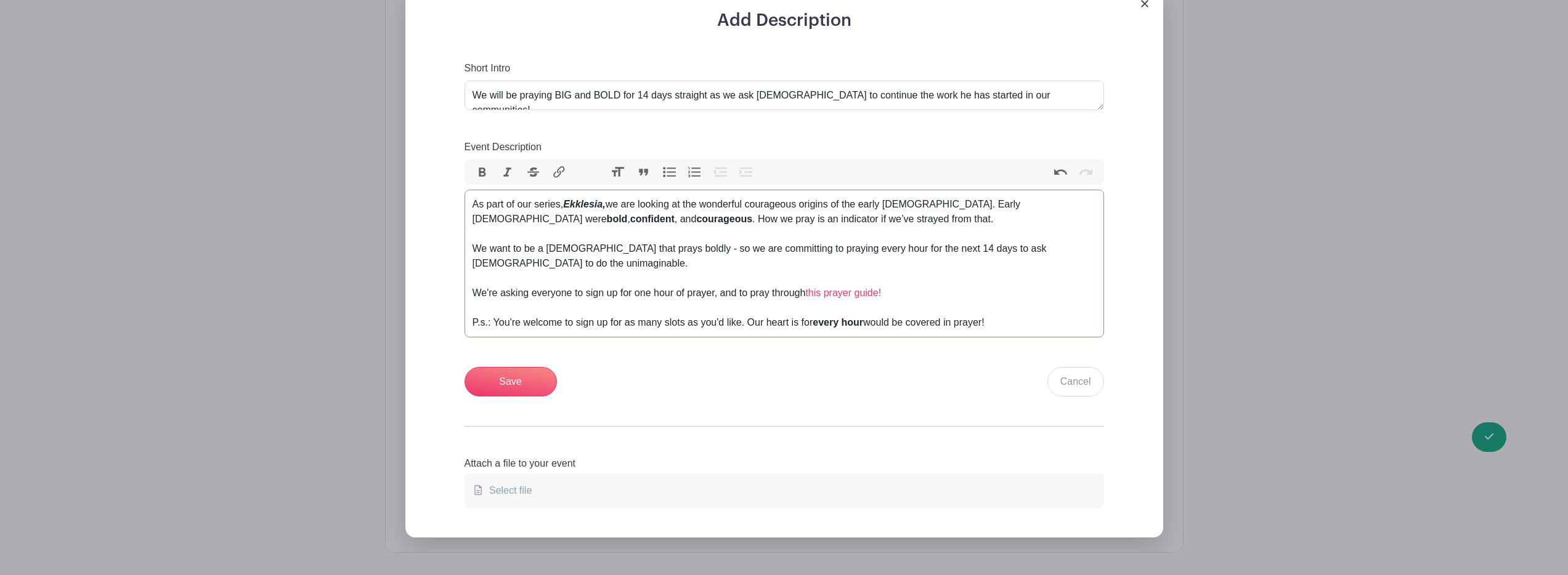
type trix-editor "<div>As part of our series, <strong><em>Ekklesia,</em></strong> we are looking …"
click at [545, 325] on div "As part of our series, Ekklesia, we are looking at the wonderful courageous ori…" at bounding box center [784, 263] width 624 height 133
click at [546, 325] on div "As part of our series, Ekklesia, we are looking at the wonderful courageous ori…" at bounding box center [784, 263] width 624 height 133
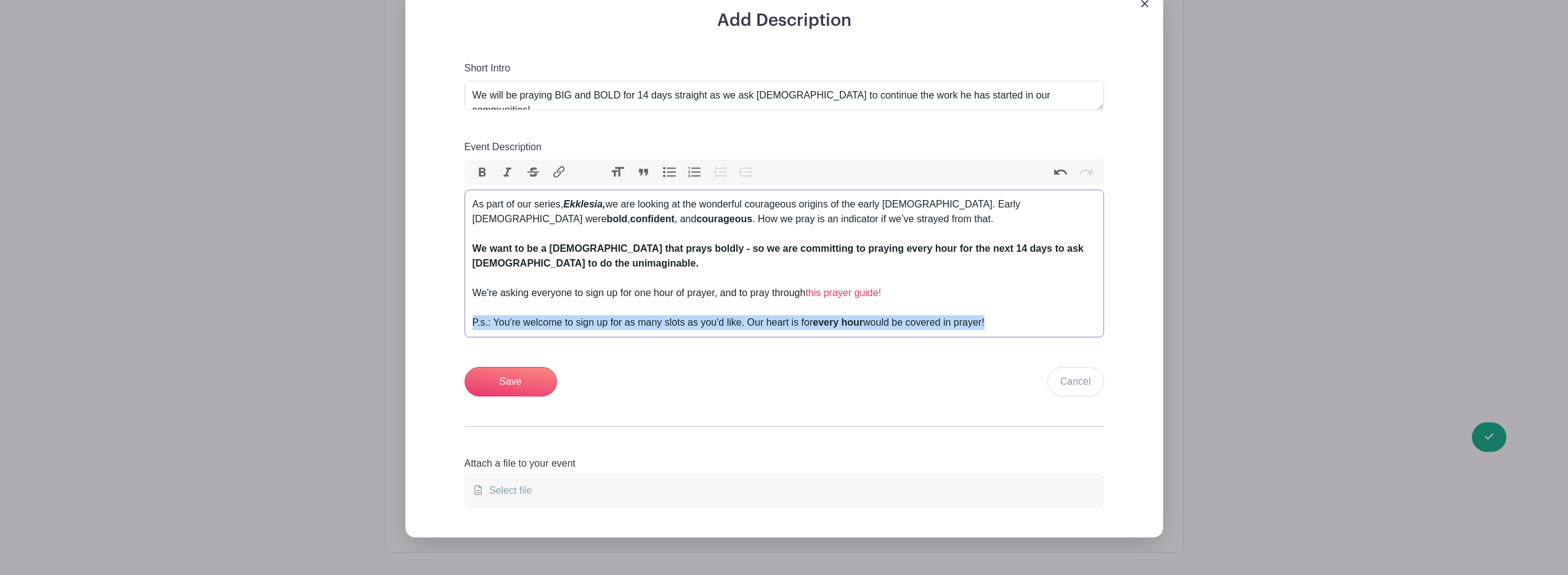
click at [546, 325] on div "As part of our series, Ekklesia, we are looking at the wonderful courageous ori…" at bounding box center [784, 263] width 624 height 133
click at [496, 327] on div "As part of our series, Ekklesia, we are looking at the wonderful courageous ori…" at bounding box center [784, 263] width 624 height 133
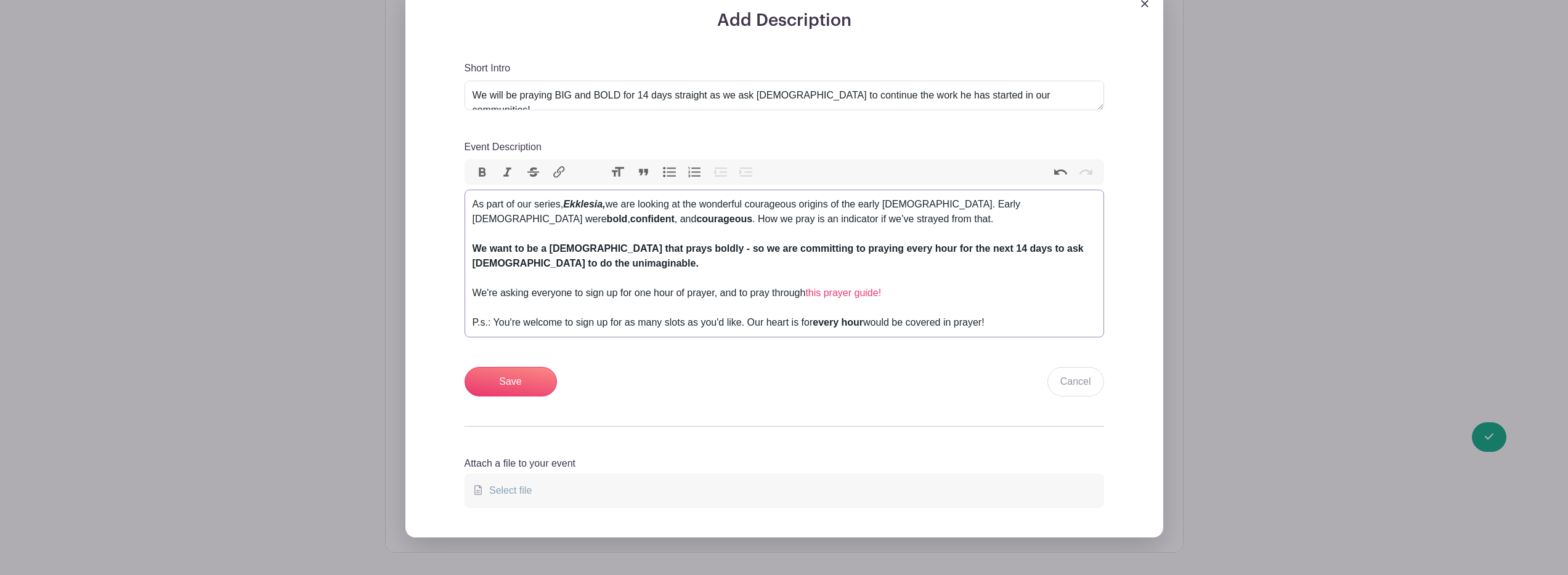
click at [469, 322] on trix-editor "As part of our series, Ekklesia, we are looking at the wonderful courageous ori…" at bounding box center [784, 264] width 639 height 148
click at [1037, 319] on div "As part of our series, Ekklesia, we are looking at the wonderful courageous ori…" at bounding box center [784, 263] width 624 height 133
drag, startPoint x: 508, startPoint y: 381, endPoint x: 556, endPoint y: 194, distance: 193.1
click at [557, 198] on div "Short Intro We will be praying BIG and BOLD for 14 days straight as we ask [DEM…" at bounding box center [784, 228] width 639 height 336
click at [523, 379] on input "Save" at bounding box center [510, 382] width 92 height 30
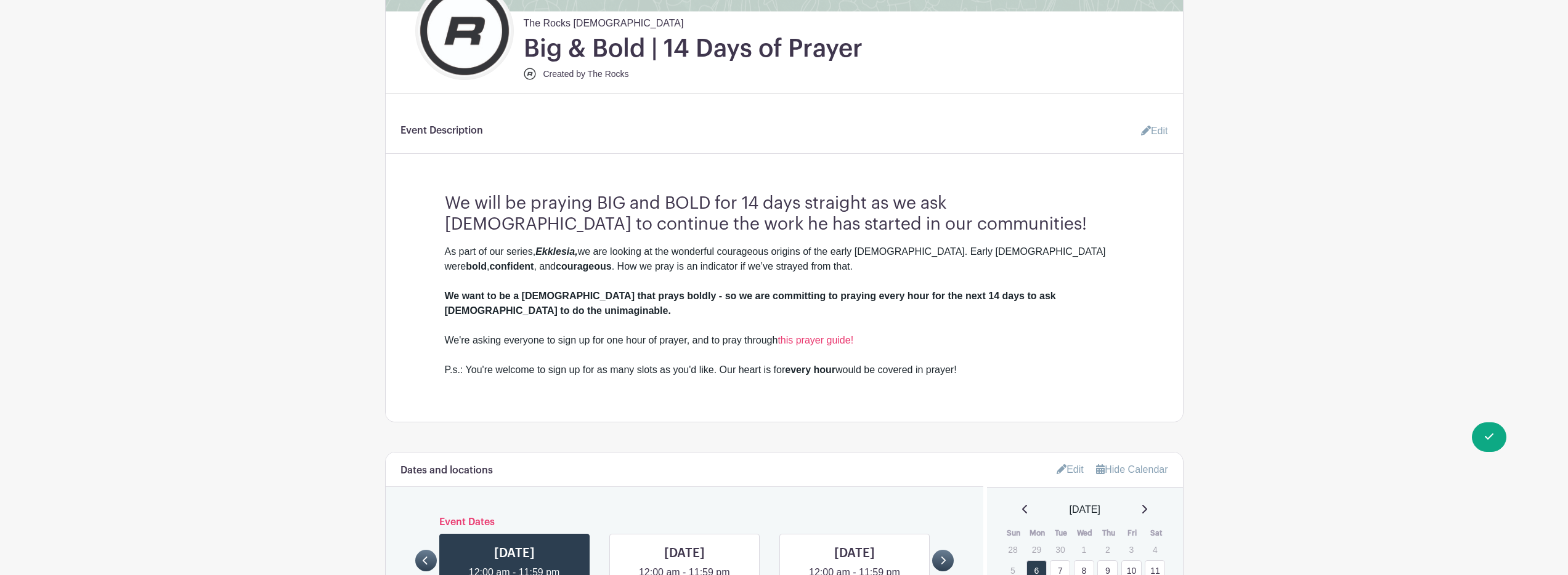
scroll to position [286, 0]
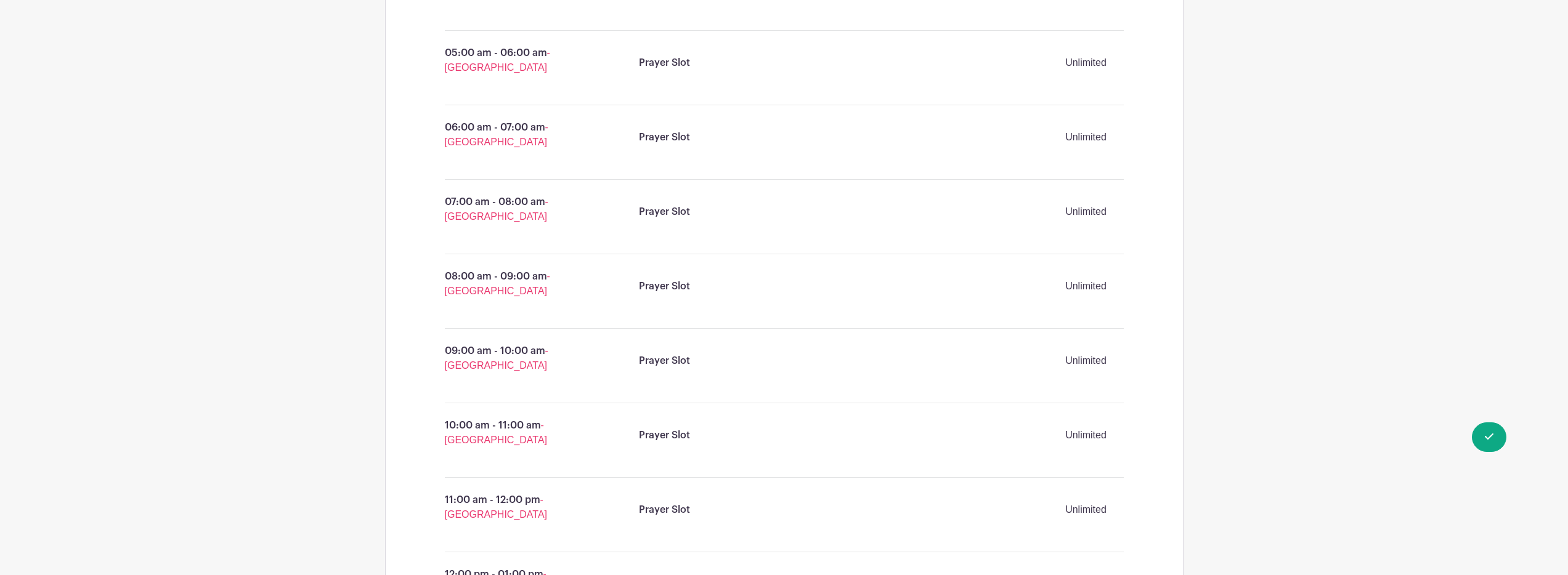
scroll to position [0, 0]
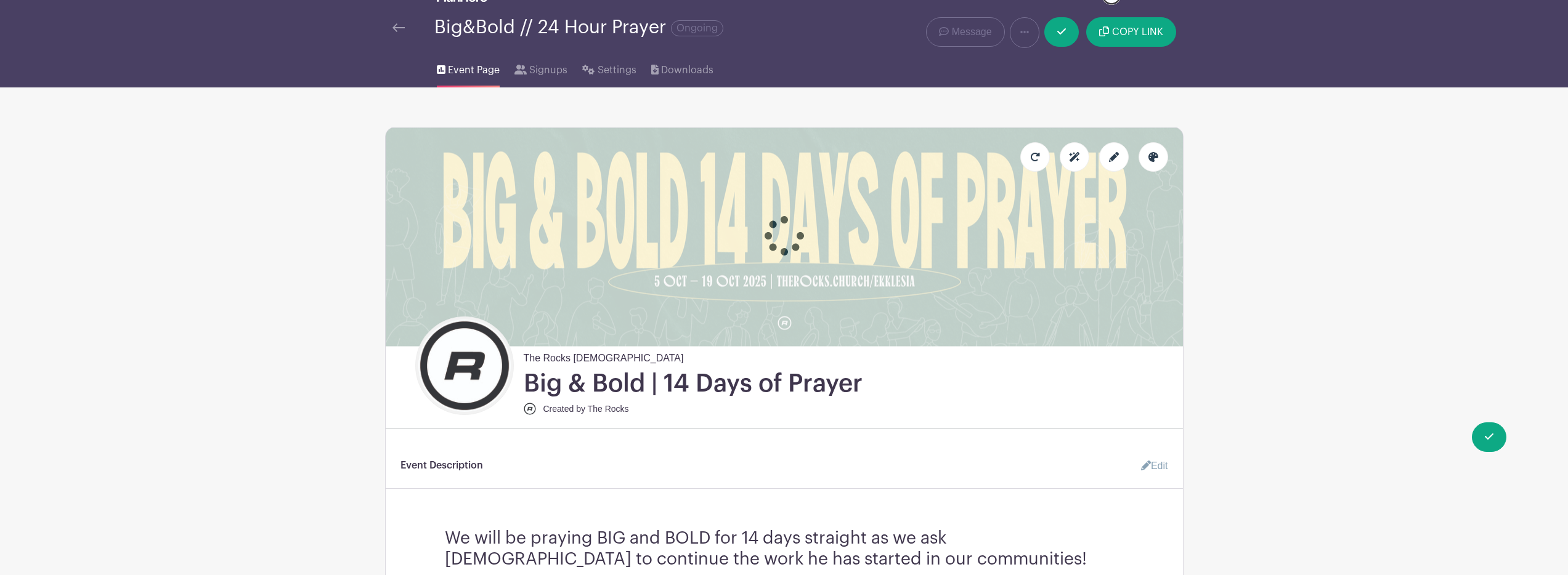
scroll to position [45, 0]
